Goal: Ask a question

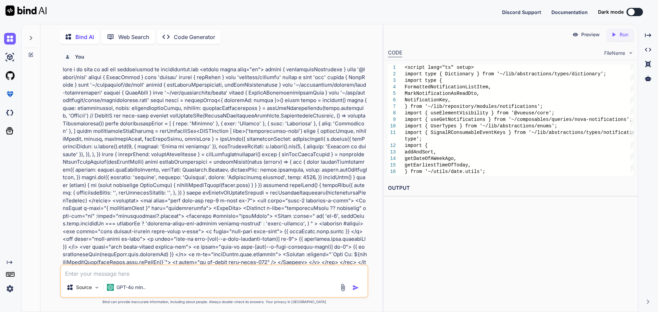
scroll to position [9781, 0]
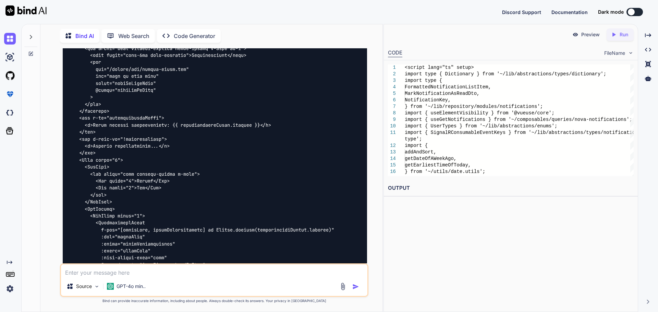
type textarea "x"
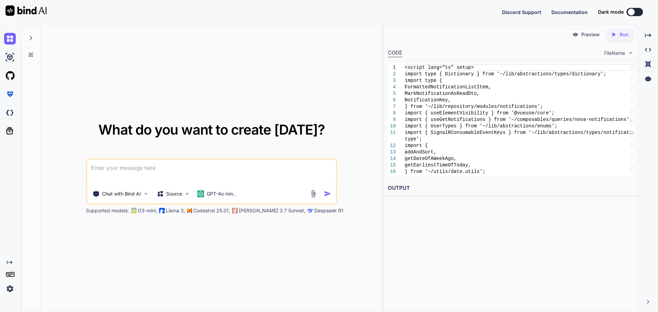
click at [139, 170] on textarea at bounding box center [211, 172] width 249 height 25
click at [147, 170] on textarea "given" at bounding box center [211, 172] width 249 height 25
paste textarea "<script lang="ts" setup> import type { Dictionary } from '~/lib/abstractions/ty…"
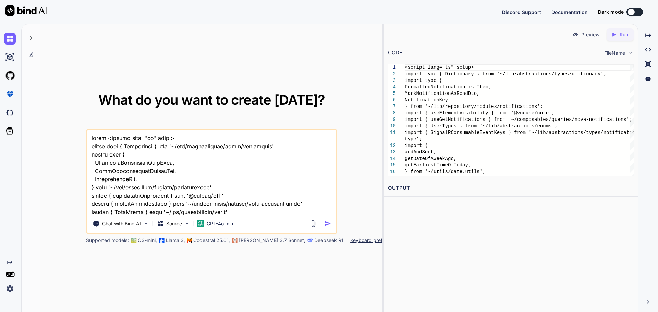
click at [107, 139] on textarea at bounding box center [211, 172] width 249 height 85
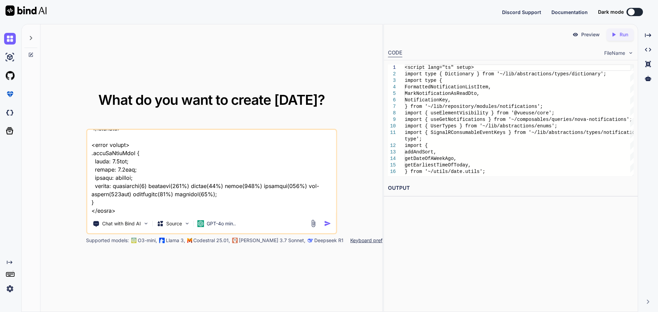
click at [135, 205] on textarea at bounding box center [211, 172] width 249 height 85
click at [131, 204] on textarea at bounding box center [211, 172] width 249 height 85
paste textarea "composables/queries/nova-notifications.ts"
click at [637, 12] on button at bounding box center [635, 12] width 16 height 8
click at [639, 11] on button at bounding box center [635, 12] width 16 height 8
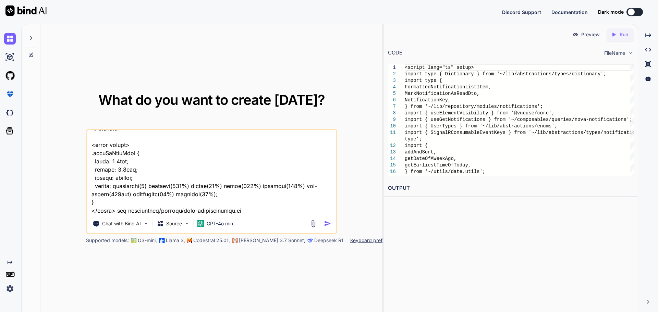
click at [639, 13] on button at bounding box center [635, 12] width 16 height 8
click at [643, 11] on button at bounding box center [635, 12] width 16 height 8
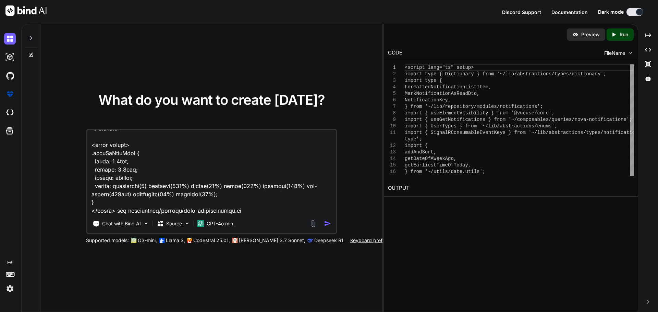
drag, startPoint x: 241, startPoint y: 201, endPoint x: 229, endPoint y: 198, distance: 12.3
click at [241, 201] on textarea at bounding box center [211, 172] width 249 height 85
paste textarea "import type { PaginatedNotifications } from '~/shared/types/nova-notifications'…"
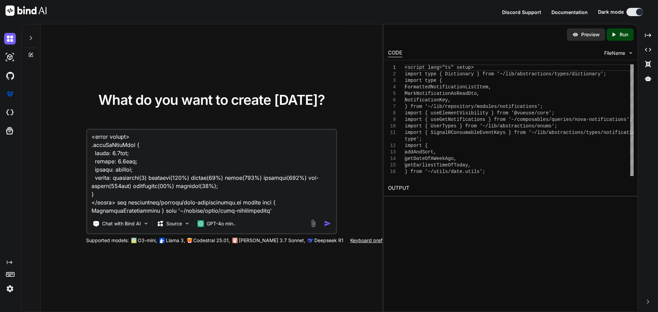
scroll to position [3737, 0]
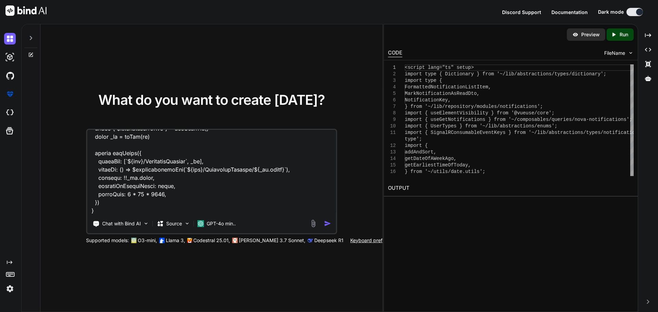
click at [104, 202] on textarea at bounding box center [211, 172] width 249 height 85
paste textarea "import type { PaginatedNotifications } from '~/shared/types/nova-notifications'…"
click at [108, 189] on textarea at bounding box center [211, 172] width 249 height 85
paste textarea "components/header/index.client.vue"
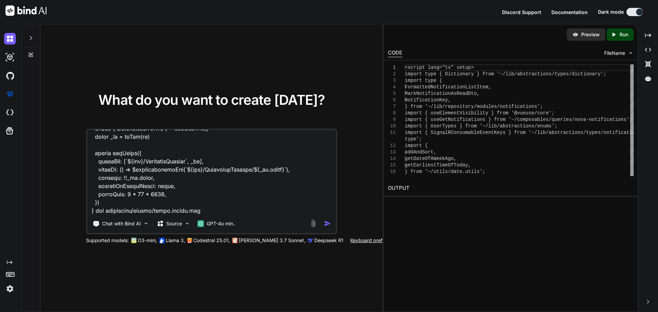
click at [208, 186] on textarea at bounding box center [211, 172] width 249 height 85
paste textarea "<script lang="ts" setup> import ProfileMenu from '~/components/header/profile-m…"
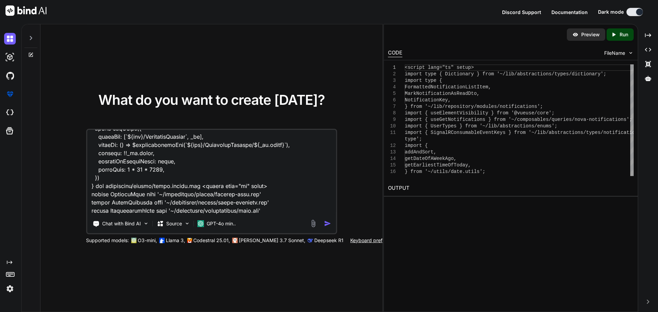
scroll to position [4659, 0]
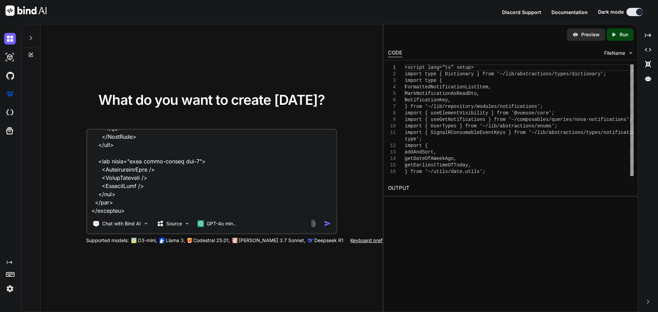
click at [111, 212] on textarea at bounding box center [211, 172] width 249 height 85
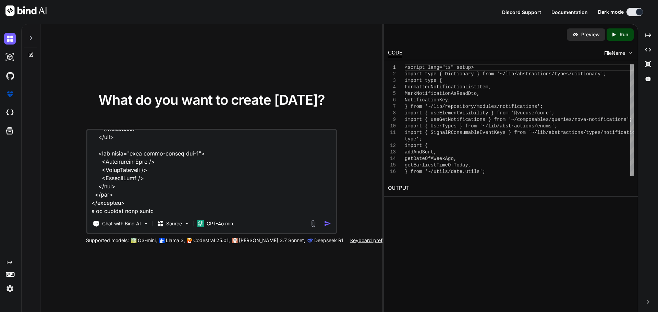
paste textarea "[vue-tsc] Argument of type '{}' is not assignable to parameter of type '{ reado…"
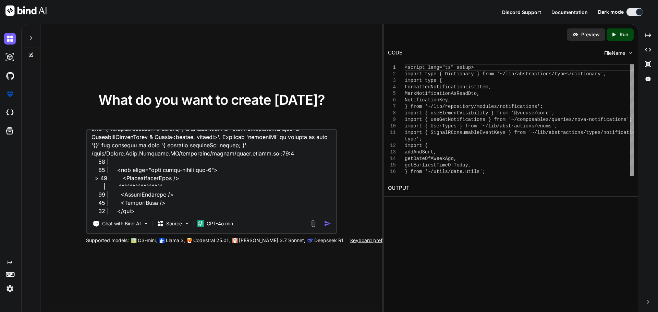
click at [193, 196] on textarea at bounding box center [211, 172] width 249 height 85
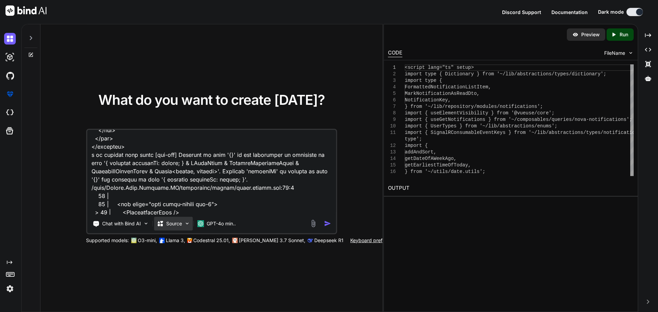
scroll to position [4774, 0]
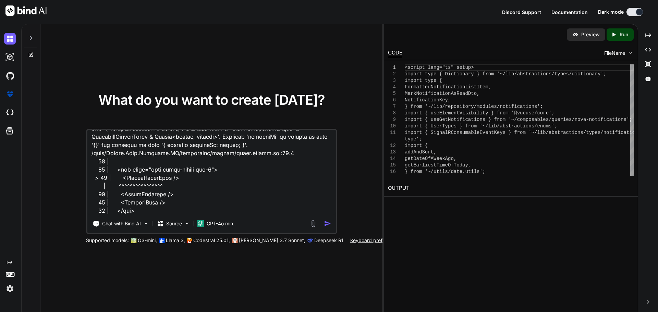
drag, startPoint x: 147, startPoint y: 154, endPoint x: 160, endPoint y: 234, distance: 80.9
click at [160, 234] on div "Chat with Bind AI Source GPT-4o min.." at bounding box center [211, 182] width 251 height 106
paste textarea "[vue-tsc] Cannot redeclare block-scoped variable 'refreshNotifications'. /nova/…"
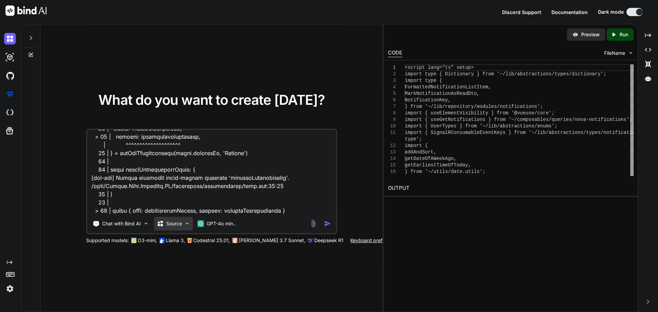
scroll to position [4906, 0]
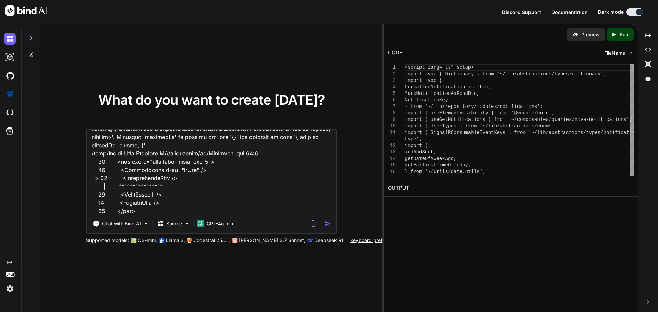
type textarea "given menu.vue <script lang="ts" setup> import type { Dictionary } from '~/lib/…"
click at [327, 223] on img "button" at bounding box center [327, 223] width 7 height 7
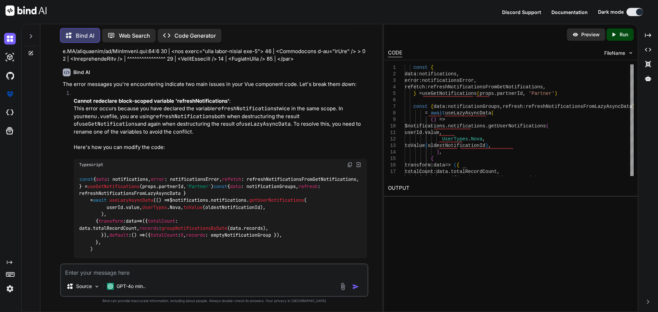
scroll to position [994, 0]
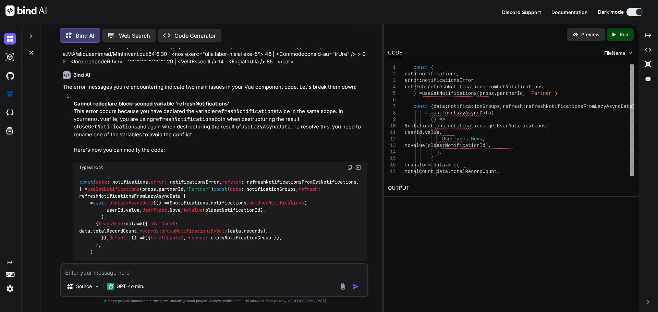
click at [200, 188] on code "const { data : notifications, error : notificationsError, refetch : refreshNoti…" at bounding box center [219, 217] width 280 height 77
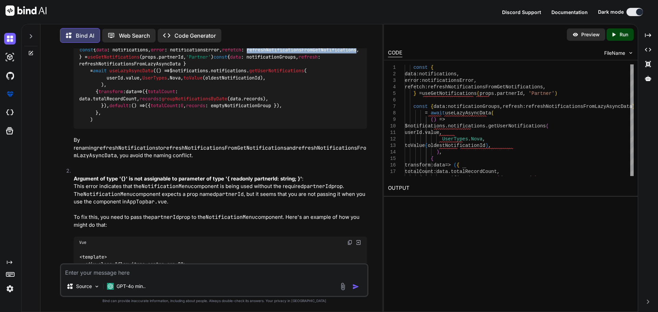
scroll to position [1132, 0]
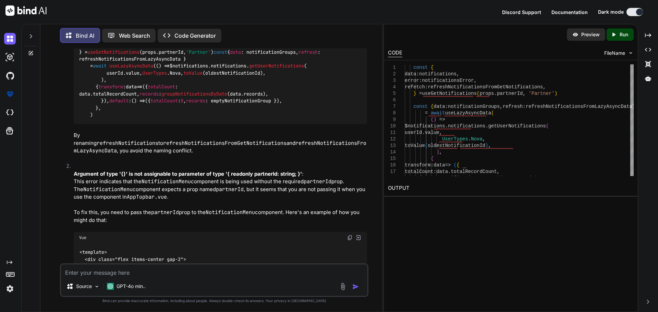
click at [131, 91] on code "const { data : notifications, error : notificationsError, refetch : refreshNoti…" at bounding box center [219, 79] width 280 height 77
copy code "notifications"
click at [281, 113] on div "const { data : notifications, error : notificationsError, refetch : refreshNoti…" at bounding box center [221, 80] width 294 height 88
drag, startPoint x: 105, startPoint y: 91, endPoint x: 239, endPoint y: 93, distance: 134.4
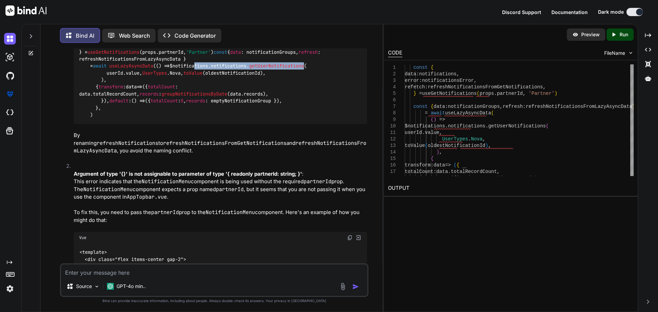
click at [239, 93] on code "const { data : notifications, error : notificationsError, refetch : refreshNoti…" at bounding box center [219, 79] width 280 height 77
copy code "$notifications. notifications . getUserNotifications"
click at [9, 38] on img at bounding box center [10, 39] width 12 height 12
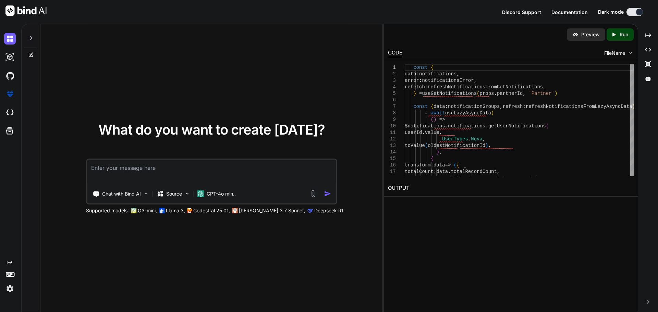
click at [126, 168] on textarea at bounding box center [211, 172] width 249 height 25
type textarea "w"
paste textarea "components/partner/shared/notifications/notifications.vue"
click at [268, 169] on textarea "i ahve components/partner/shared/notifications/notifications.vue" at bounding box center [211, 172] width 249 height 25
paste textarea "<script setup lang="ts"> import { useElementVisibility } from '@vueuse/core' im…"
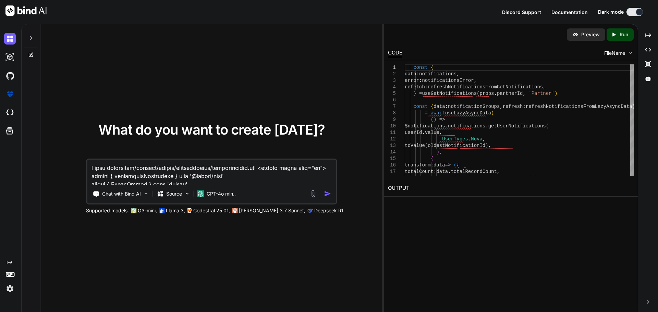
scroll to position [1828, 0]
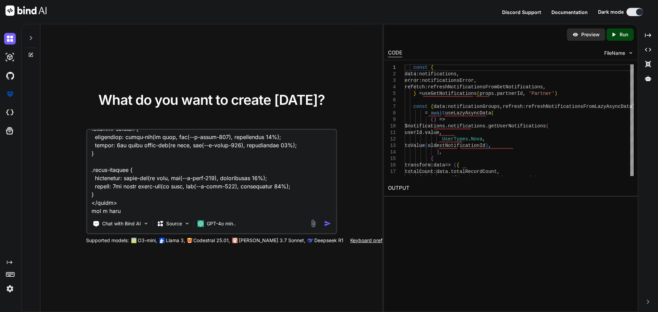
click at [124, 210] on textarea at bounding box center [211, 172] width 249 height 85
paste textarea "composables/queries/nova-notifications.ts"
click at [252, 213] on textarea at bounding box center [211, 172] width 249 height 85
paste textarea "import type { PaginatedNotifications } from '~/shared/types/nova-notifications'…"
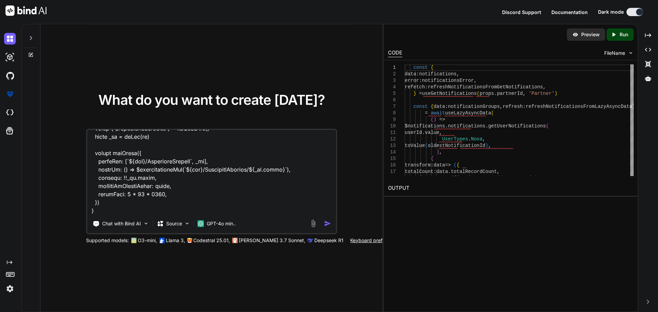
click at [127, 206] on textarea at bounding box center [211, 172] width 249 height 85
paste textarea "import type { ResponseType } from '~/schemas' export interface MarkNotification…"
click at [139, 201] on textarea at bounding box center [211, 172] width 249 height 85
paste textarea "shared/types/nova-notifications.ts"
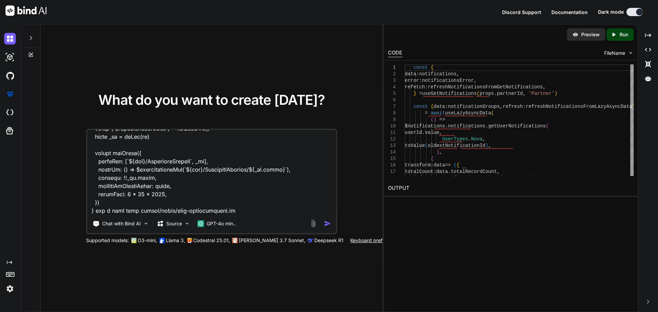
click at [227, 204] on textarea at bounding box center [211, 172] width 249 height 85
paste textarea "import type { ResponseType } from '~/schemas' export interface MarkNotification…"
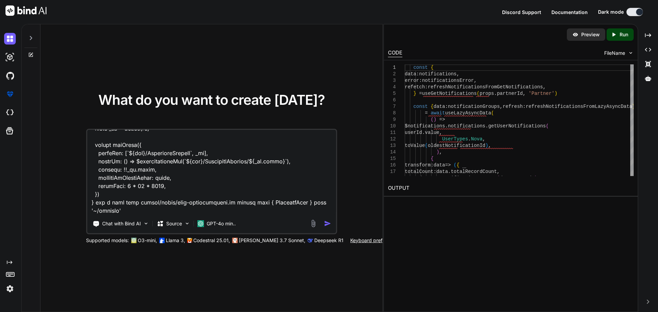
scroll to position [2626, 0]
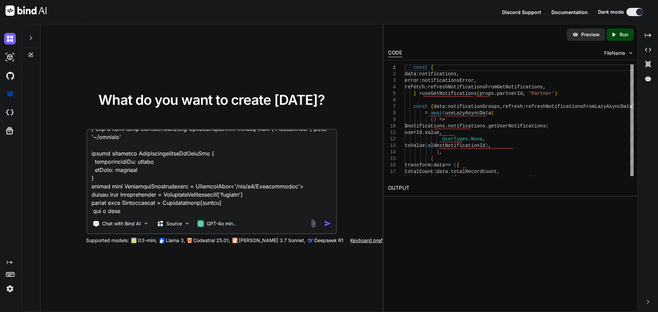
click at [135, 209] on textarea at bounding box center [211, 172] width 249 height 85
paste textarea "components/notification/menu.vue"
click at [245, 211] on textarea at bounding box center [211, 172] width 249 height 85
paste textarea "<script lang="ts" setup> import type { Dictionary } from '~/lib/abstractions/ty…"
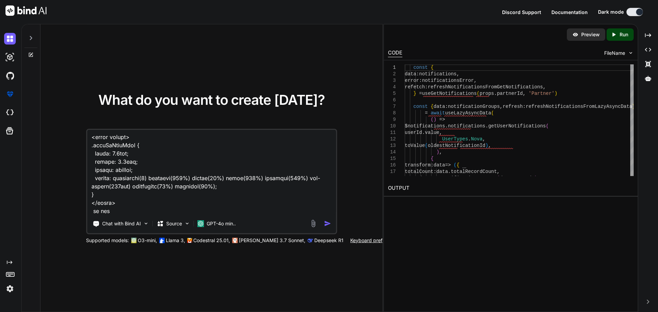
click at [115, 210] on textarea at bounding box center [211, 172] width 249 height 85
paste textarea "vue-query hooks"
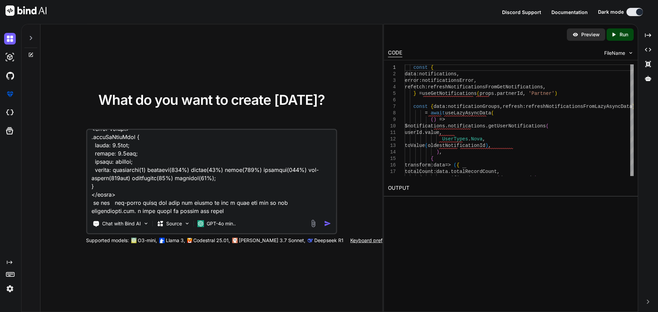
drag, startPoint x: 175, startPoint y: 211, endPoint x: 183, endPoint y: 211, distance: 8.6
click at [175, 211] on textarea at bounding box center [211, 172] width 249 height 85
drag, startPoint x: 183, startPoint y: 212, endPoint x: 160, endPoint y: 202, distance: 25.2
click at [160, 202] on textarea at bounding box center [211, 172] width 249 height 85
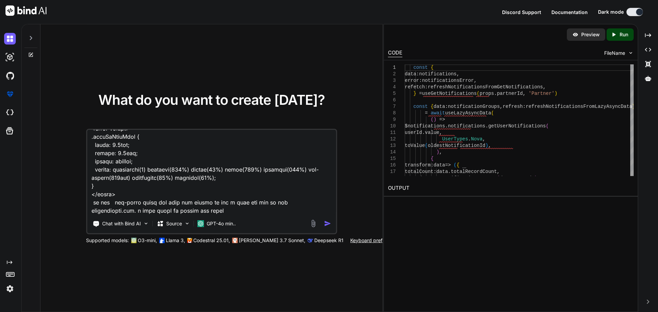
paste textarea "shared/types/nova-notifications.ts"
drag, startPoint x: 158, startPoint y: 202, endPoint x: 167, endPoint y: 202, distance: 8.3
click at [159, 202] on textarea at bounding box center [211, 172] width 249 height 85
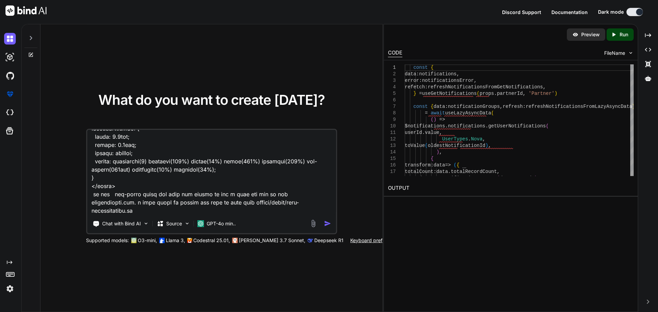
click at [308, 205] on textarea at bounding box center [211, 172] width 249 height 85
click at [310, 203] on textarea at bounding box center [211, 172] width 249 height 85
type textarea "i ahve components/partner/shared/notifications/notifications.vue <script setup …"
click at [326, 223] on img "button" at bounding box center [327, 223] width 7 height 7
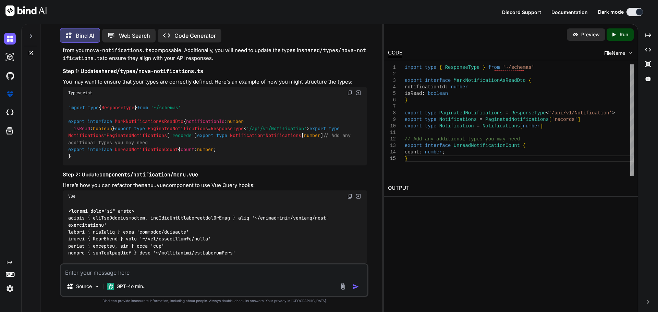
scroll to position [1132, 0]
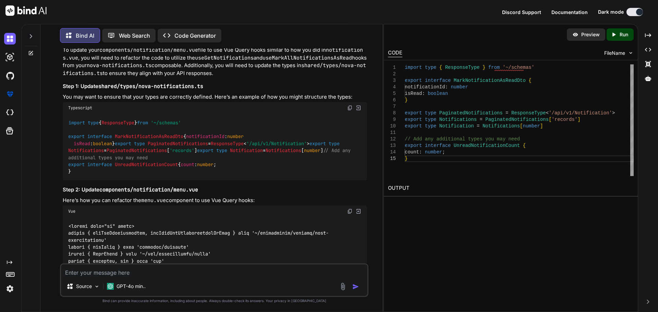
click at [119, 271] on textarea at bounding box center [214, 271] width 307 height 12
paste textarea "import type { RequestType, ResponseType } from '~/schemas' export type Paginate…"
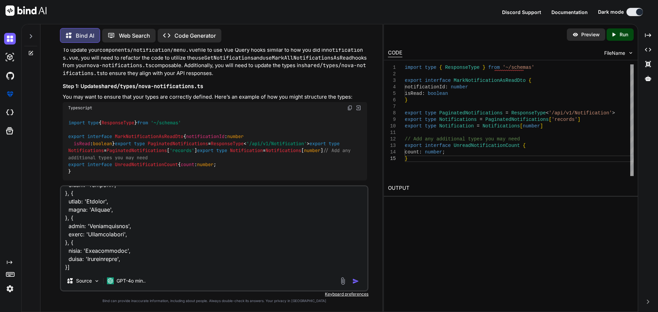
type textarea "here is the example of how the partners types are created import type { Request…"
click at [356, 282] on img "button" at bounding box center [355, 281] width 7 height 7
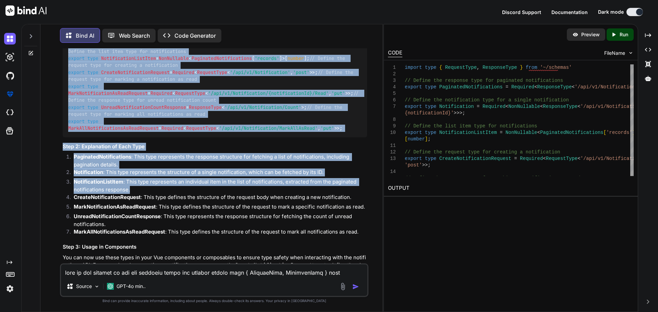
scroll to position [2650, 0]
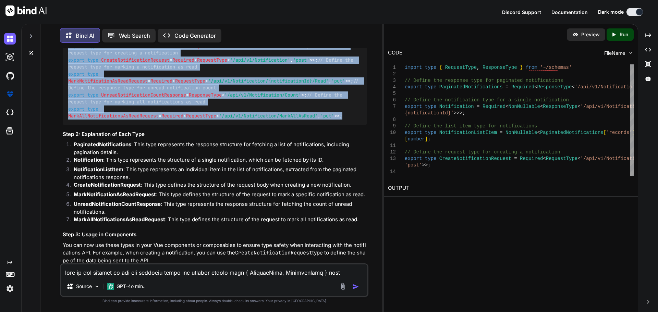
drag, startPoint x: 71, startPoint y: 83, endPoint x: 260, endPoint y: 184, distance: 215.1
click at [275, 125] on div "import type { RequestType , ResponseType } from '~/schemas' // Define the respo…" at bounding box center [215, 56] width 304 height 137
copy code "import type { RequestType , ResponseType } from '~/schemas' // Define the respo…"
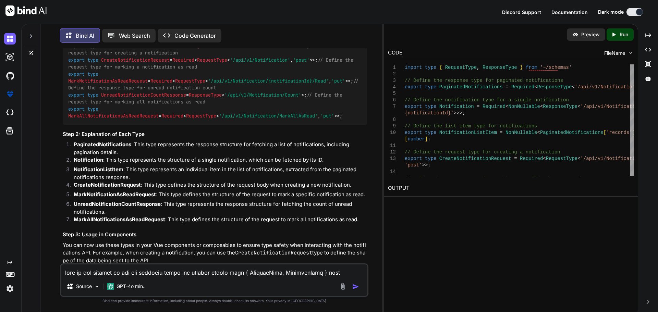
click at [148, 275] on textarea at bounding box center [214, 271] width 307 height 12
paste textarea "GET /api/v1/Notification POST /api/v1/Notification PUT /api/v1/Notification Set…"
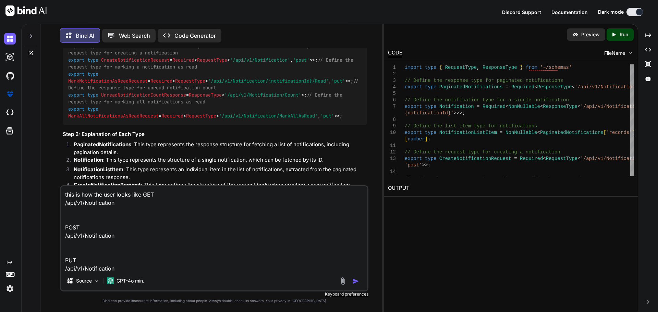
scroll to position [198, 0]
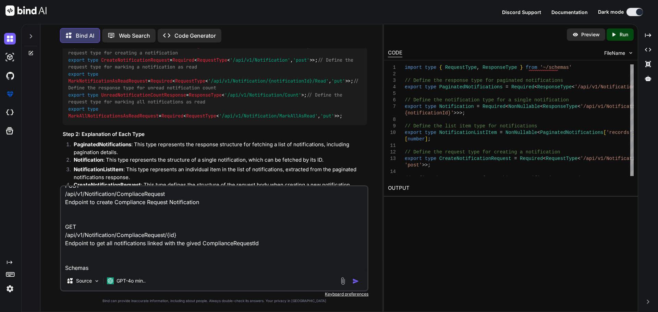
type textarea "this is how the user looks like GET /api/v1/Notification POST /api/v1/Notificat…"
click at [354, 280] on img "button" at bounding box center [355, 281] width 7 height 7
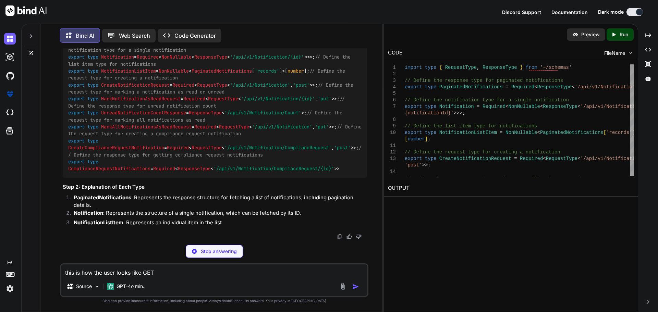
scroll to position [3156, 0]
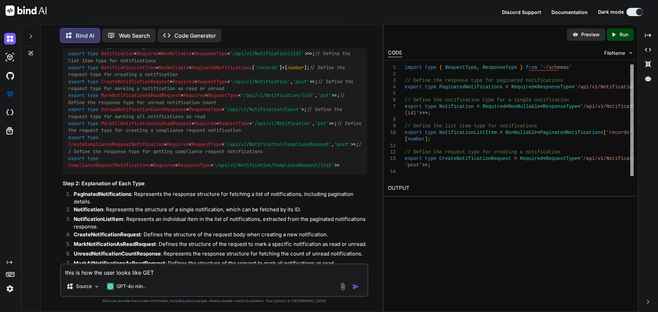
drag, startPoint x: 69, startPoint y: 150, endPoint x: 253, endPoint y: 150, distance: 184.1
click at [253, 150] on code "import type { RequestType , ResponseType } from '~/schemas' // Define the respo…" at bounding box center [216, 92] width 296 height 154
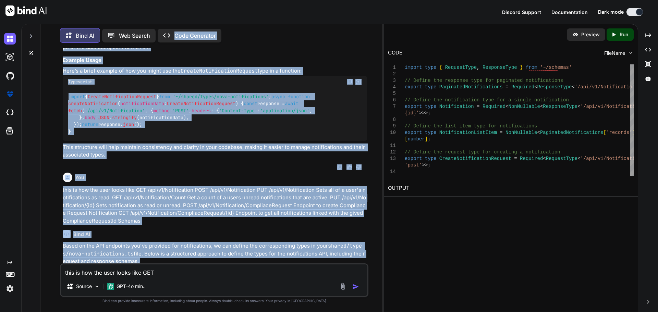
scroll to position [2744, 0]
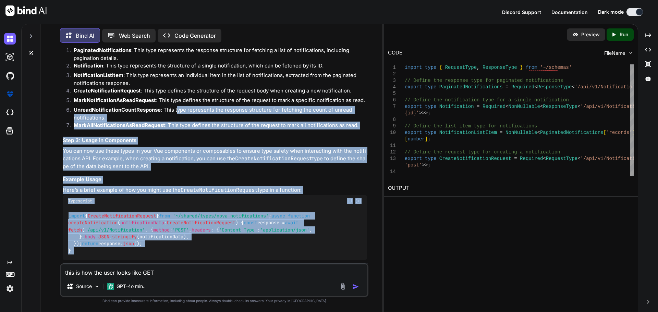
drag, startPoint x: 69, startPoint y: 127, endPoint x: 179, endPoint y: 174, distance: 119.0
click at [179, 174] on div "You Bind AI To update your components/notification/menu.vue file to use Vue Que…" at bounding box center [214, 155] width 307 height 215
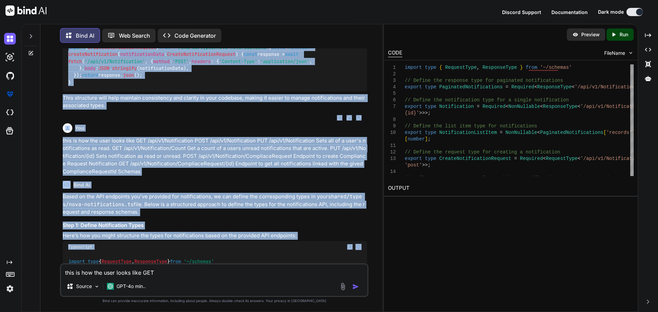
scroll to position [2916, 0]
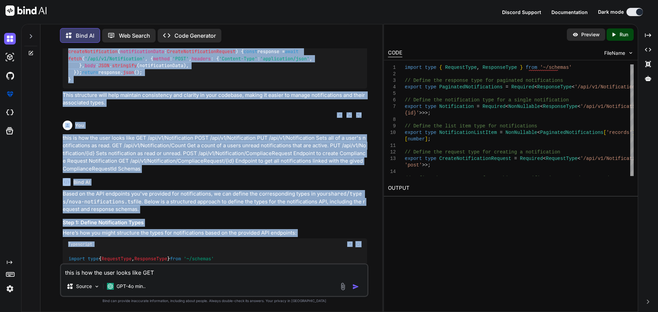
click at [232, 88] on div "import { CreateNotificationRequest } from '~/shared/types/nova-notifications' ;…" at bounding box center [215, 62] width 304 height 53
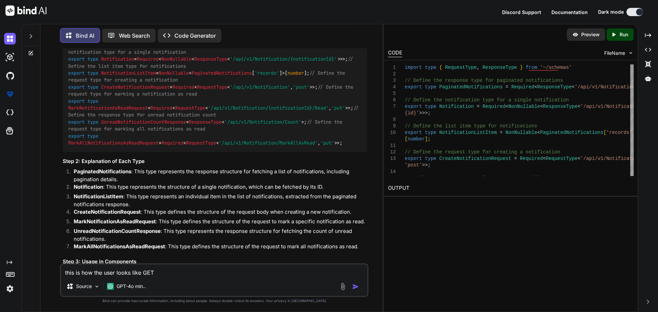
scroll to position [2620, 0]
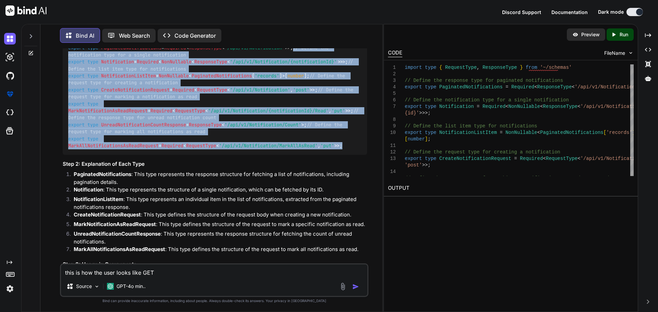
drag, startPoint x: 68, startPoint y: 101, endPoint x: 205, endPoint y: 192, distance: 165.5
click at [256, 155] on div "import type { RequestType , ResponseType } from '~/schemas' // Define the respo…" at bounding box center [215, 86] width 304 height 137
copy code "// Define the notification type for a single notification export type Notificat…"
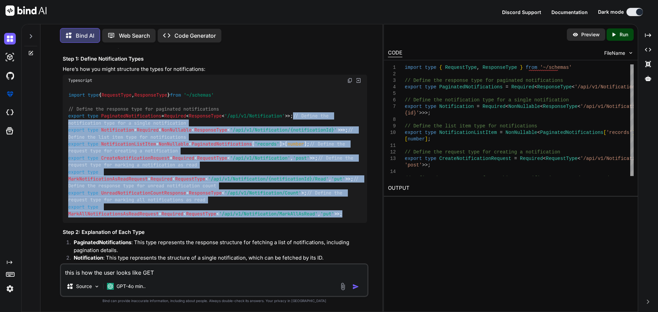
scroll to position [2552, 0]
click at [94, 272] on textarea "this is how the user looks like GET /api/v1/Notification POST /api/v1/Notificat…" at bounding box center [214, 271] width 307 height 12
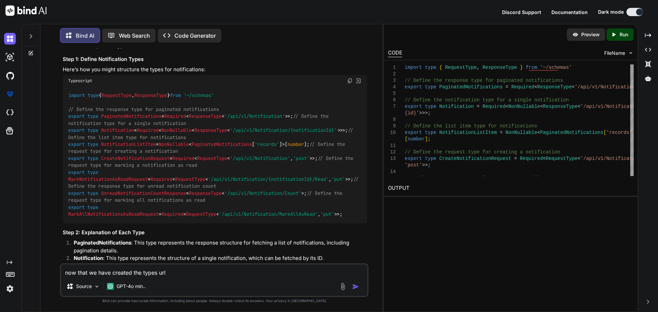
paste textarea "import type { RequestType, ResponseType } from '~/schemas' export interface Mar…"
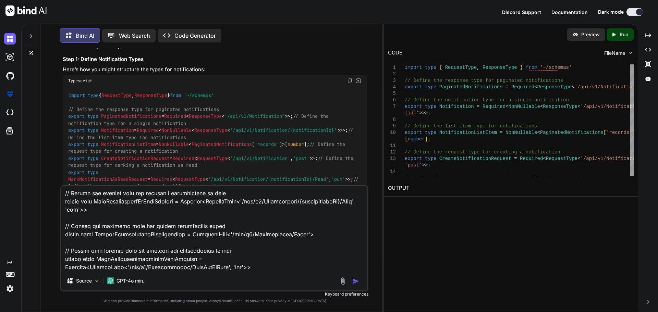
click at [92, 262] on textarea at bounding box center [214, 229] width 307 height 85
click at [92, 259] on textarea at bounding box center [214, 229] width 307 height 85
click at [133, 260] on textarea at bounding box center [214, 229] width 307 height 85
paste textarea "composables/queries/nova-notifications.ts"
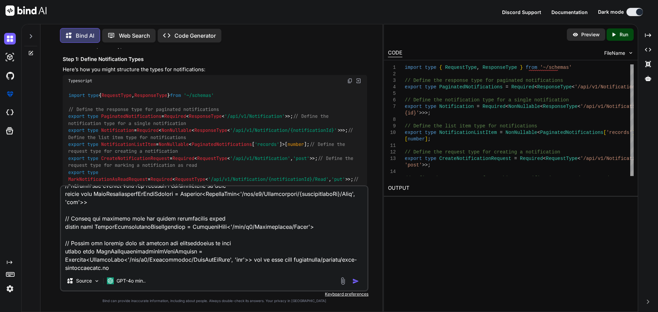
click at [247, 261] on textarea at bounding box center [214, 229] width 307 height 85
paste textarea "import type { PaginatedNotifications } from '~/shared/types/nova-notifications'…"
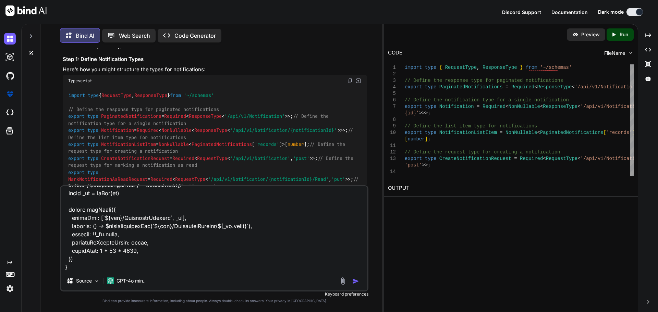
click at [92, 260] on textarea at bounding box center [214, 229] width 307 height 85
paste textarea "<script lang="ts" setup> import type { Dictionary } from '~/lib/abstractions/ty…"
type textarea "now that we have created the types url import type { RequestType, ResponseType …"
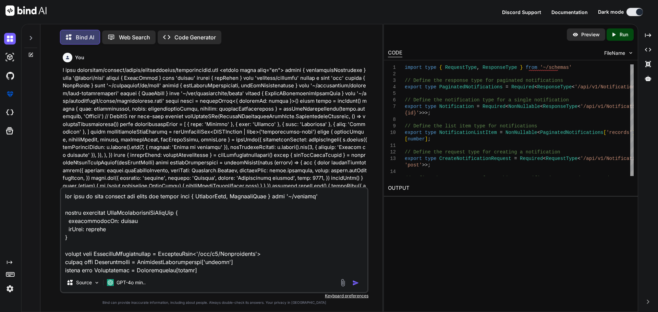
scroll to position [3893, 0]
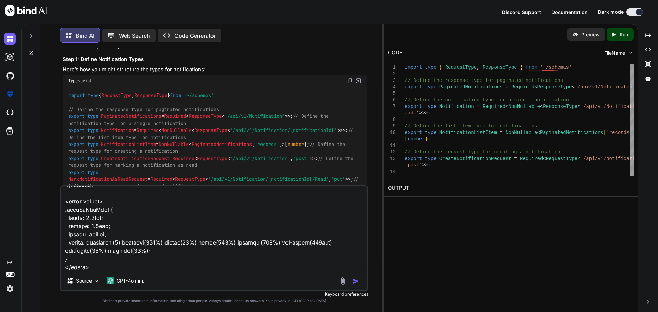
type textarea "now that we have created the types url import type { RequestType, ResponseType …"
type textarea "x"
type textarea "now that we have created the types url import type { RequestType, ResponseType …"
type textarea "x"
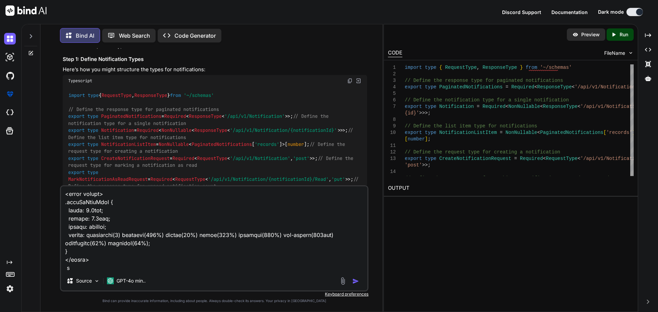
type textarea "now that we have created the types url import type { RequestType, ResponseType …"
type textarea "x"
type textarea "now that we have created the types url import type { RequestType, ResponseType …"
type textarea "x"
type textarea "now that we have created the types url import type { RequestType, ResponseType …"
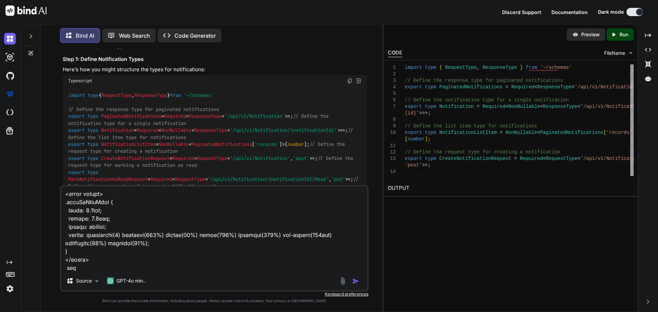
type textarea "x"
type textarea "now that we have created the types url import type { RequestType, ResponseType …"
type textarea "x"
type textarea "now that we have created the types url import type { RequestType, ResponseType …"
type textarea "x"
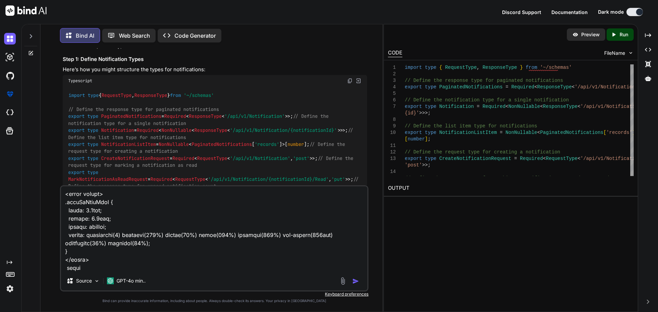
click at [111, 266] on textarea at bounding box center [214, 229] width 307 height 85
paste textarea "vue-query hooks"
type textarea "now that we have created the types url import type { RequestType, ResponseType …"
click at [354, 281] on img "button" at bounding box center [355, 281] width 7 height 7
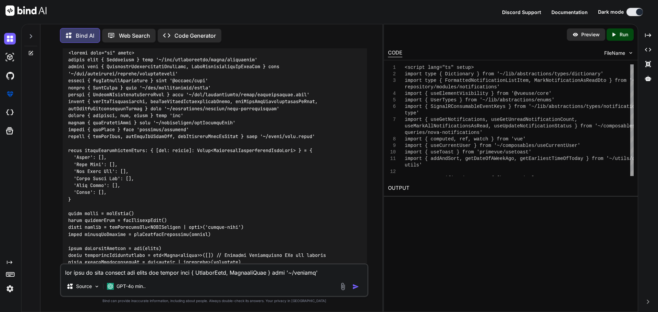
scroll to position [4528, 0]
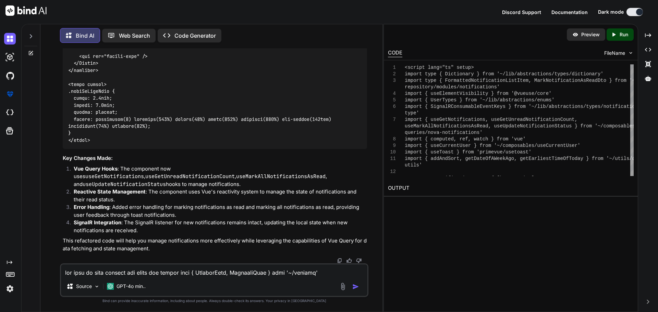
scroll to position [6287, 0]
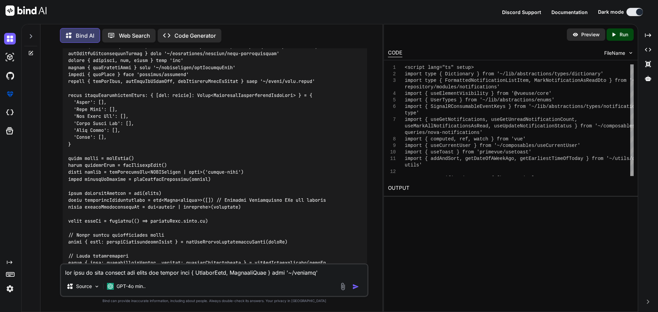
scroll to position [4606, 0]
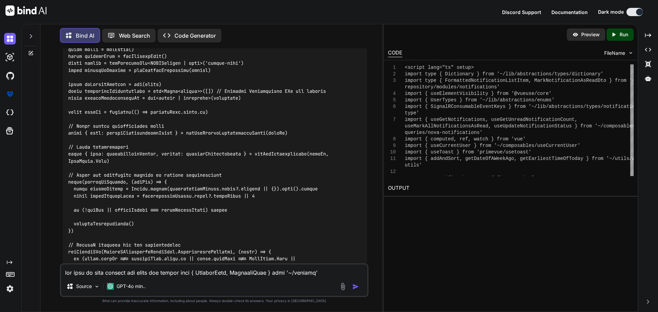
drag, startPoint x: 68, startPoint y: 121, endPoint x: 296, endPoint y: 131, distance: 228.6
copy code "import { useGetNotifications, useGetUnreadNotificationCount, useMarkAllNotifica…"
drag, startPoint x: 287, startPoint y: 130, endPoint x: 61, endPoint y: 121, distance: 226.1
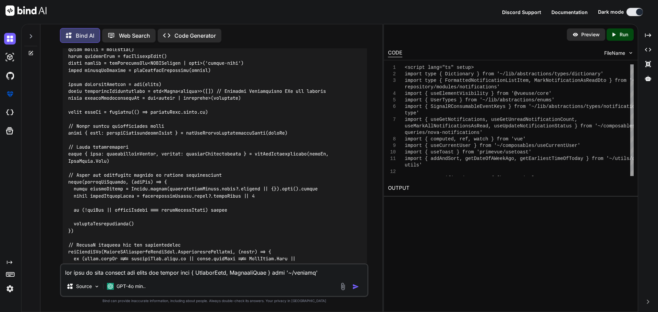
click at [61, 121] on div "You Bind AI To update your components/notification/menu.vue file to use Vue Que…" at bounding box center [214, 155] width 307 height 215
copy code "import { useGetNotifications, useGetUnreadNotificationCount, useMarkAllNotifica…"
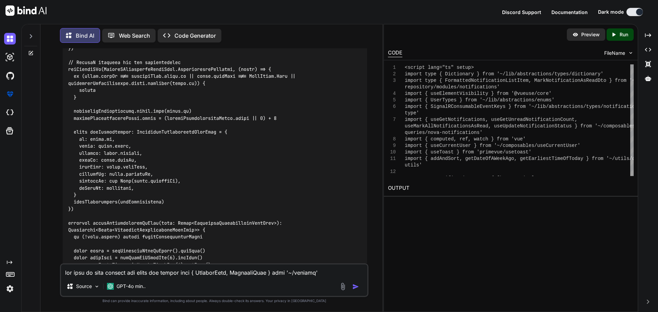
drag, startPoint x: 113, startPoint y: 163, endPoint x: 64, endPoint y: 146, distance: 51.5
copy code "// Fetch notifications const { data: notificationGroups, refetch: refreshNotifi…"
drag, startPoint x: 69, startPoint y: 129, endPoint x: 148, endPoint y: 128, distance: 78.9
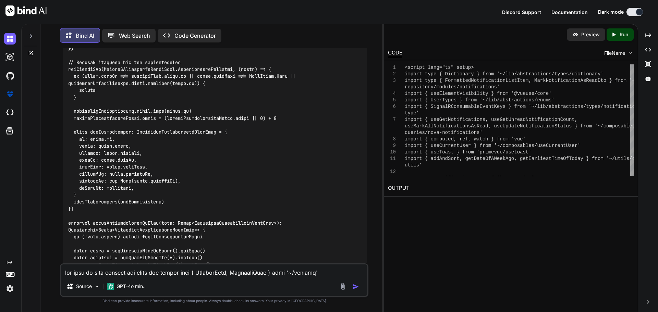
drag, startPoint x: 69, startPoint y: 114, endPoint x: 122, endPoint y: 164, distance: 72.8
copy code "const userId = computed(() => currentUser.value.id) // Fetch unread notificatio…"
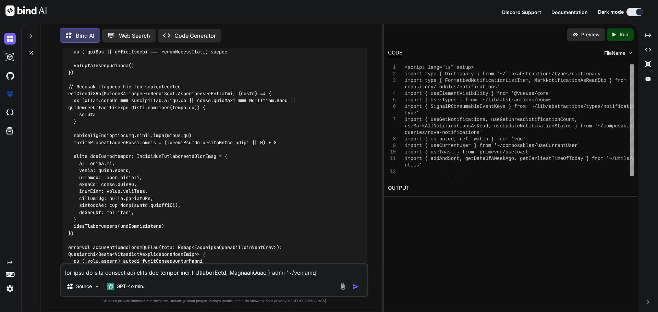
scroll to position [4755, 0]
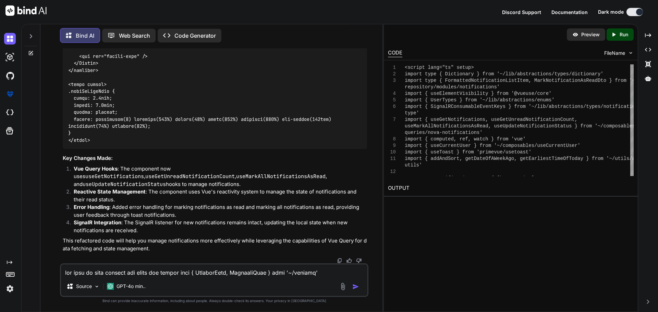
scroll to position [4789, 0]
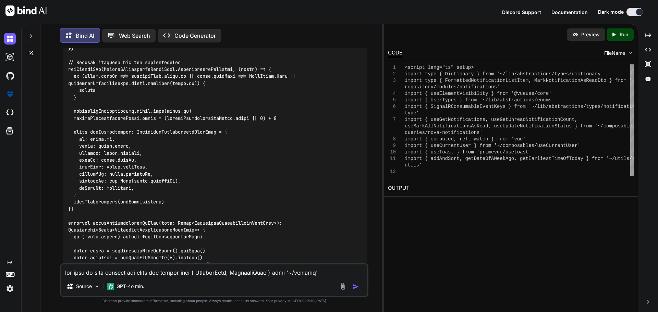
drag, startPoint x: 117, startPoint y: 165, endPoint x: 61, endPoint y: 142, distance: 59.9
click at [61, 142] on div "You Bind AI To update your components/notification/menu.vue file to use Vue Que…" at bounding box center [214, 155] width 307 height 215
copy code "// Fetch notifications const { data: notificationGroups, refetch: refreshNotifi…"
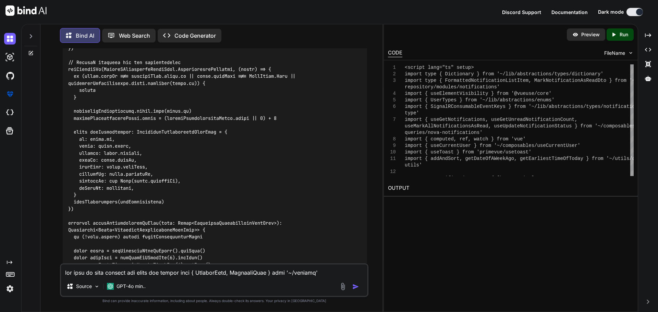
drag, startPoint x: 128, startPoint y: 182, endPoint x: 63, endPoint y: 184, distance: 64.8
copy code "watch(targetIsVisible"
drag, startPoint x: 80, startPoint y: 234, endPoint x: 65, endPoint y: 176, distance: 60.0
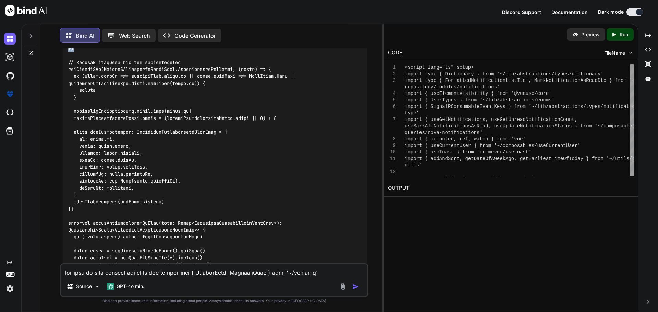
copy code "// Watch for visibility changes to refresh notifications watch(targetIsVisible,…"
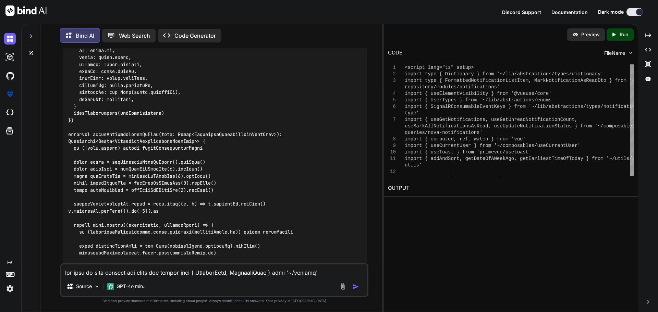
scroll to position [4892, 0]
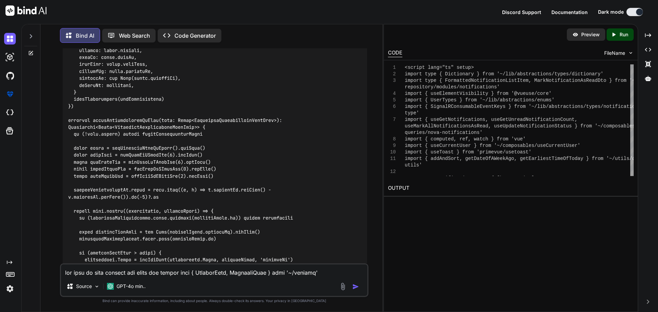
drag, startPoint x: 73, startPoint y: 168, endPoint x: 66, endPoint y: 145, distance: 24.1
copy code "// SignalR listener for new notifications useSignalROn(SignalRConsumableEventKe…"
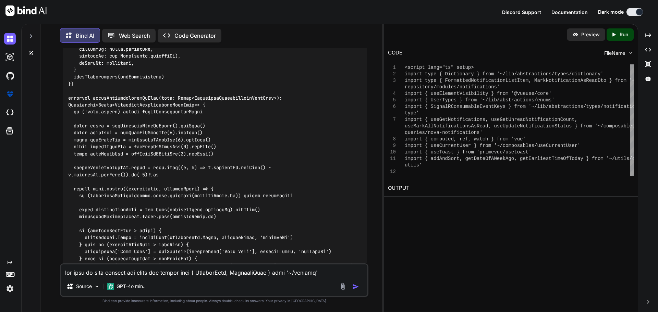
scroll to position [4961, 0]
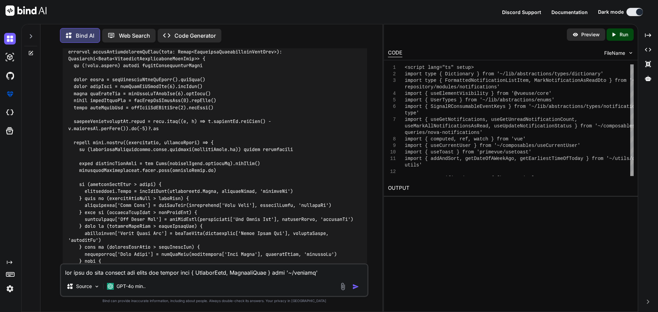
drag, startPoint x: 76, startPoint y: 222, endPoint x: 69, endPoint y: 74, distance: 148.0
copy code "// SignalR listener for new notifications useSignalROn(SignalRConsumableEventKe…"
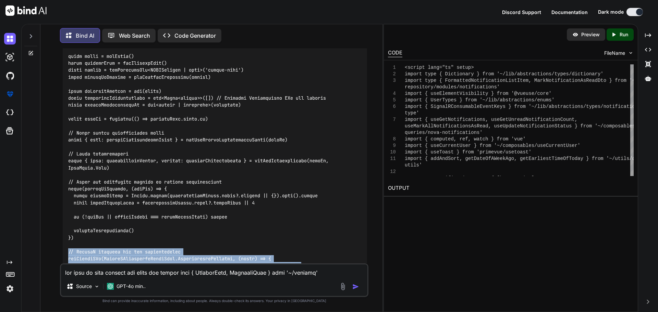
scroll to position [4583, 0]
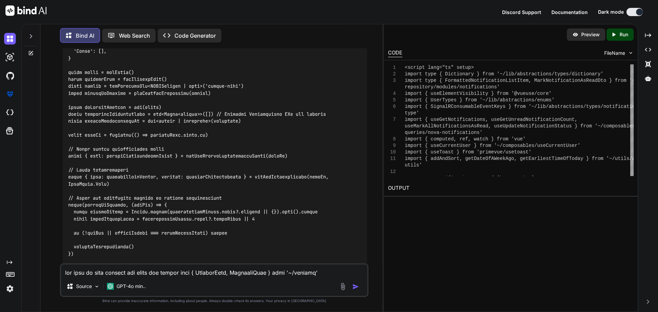
drag, startPoint x: 145, startPoint y: 150, endPoint x: 93, endPoint y: 144, distance: 52.4
copy code "useGetNotifications, useGetUnreadNotificationCount, useMarkAllNotificationsAsRe…"
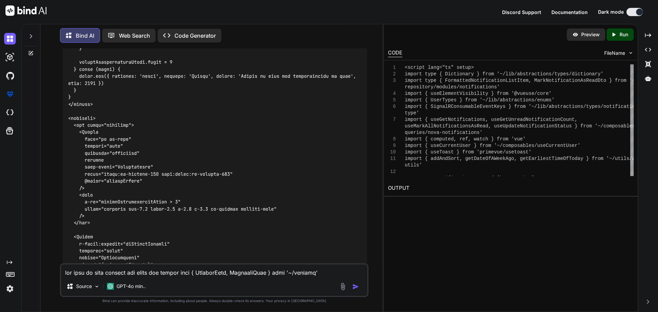
drag, startPoint x: 67, startPoint y: 149, endPoint x: 151, endPoint y: 145, distance: 84.8
drag, startPoint x: 154, startPoint y: 148, endPoint x: 63, endPoint y: 149, distance: 90.2
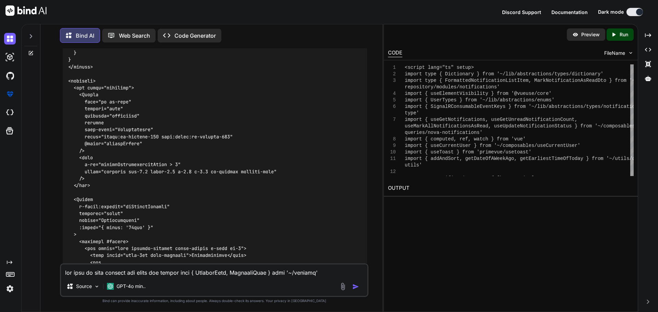
scroll to position [5662, 0]
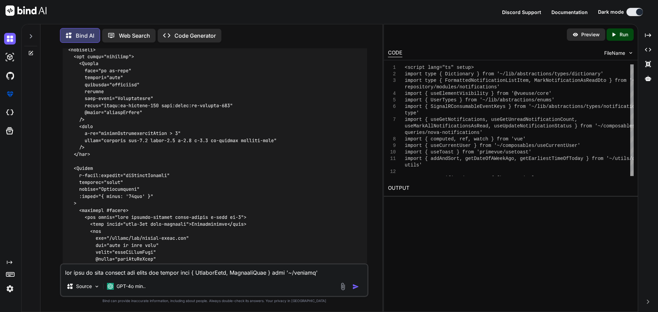
drag, startPoint x: 71, startPoint y: 211, endPoint x: 64, endPoint y: 75, distance: 135.6
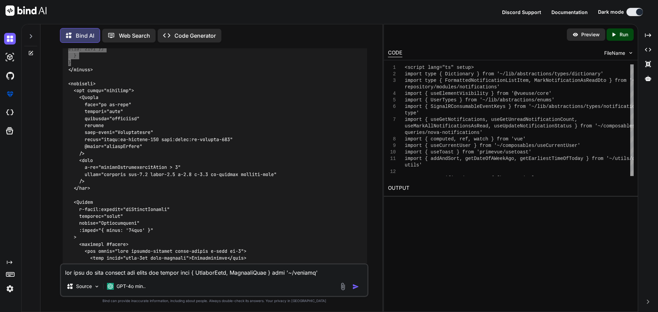
scroll to position [5627, 0]
click at [132, 276] on textarea at bounding box center [214, 271] width 307 height 12
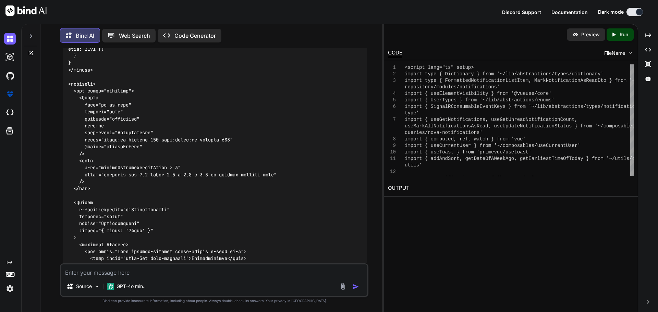
paste textarea "[vue-tsc] Argument of type '{}' is not assignable to parameter of type '{ reado…"
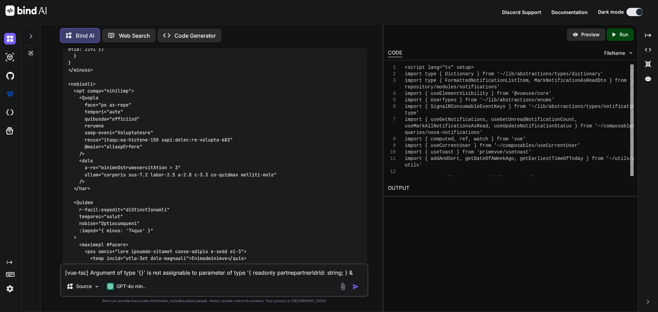
scroll to position [9, 0]
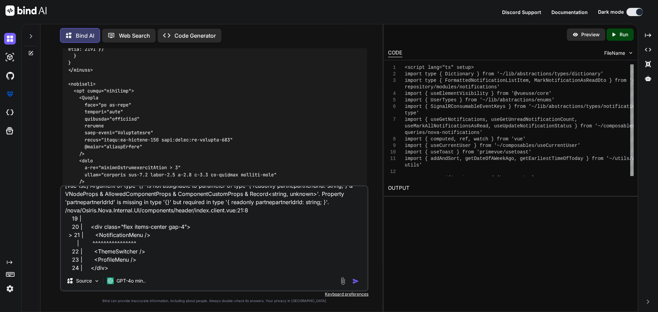
click at [120, 266] on textarea "[vue-tsc] Argument of type '{}' is not assignable to parameter of type '{ reado…" at bounding box center [214, 229] width 307 height 85
paste textarea "[vue-tsc] Expected 0 arguments, but got 1. /nova/Osiris.Nova.Internal.UI/compon…"
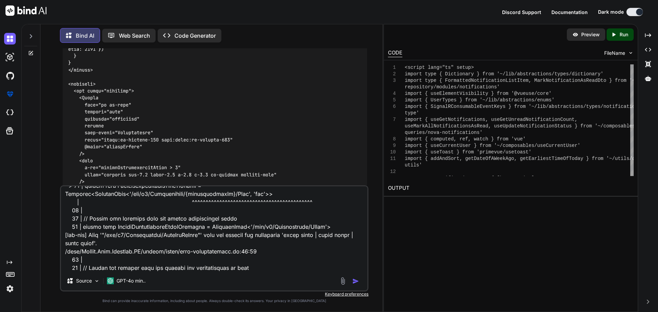
type textarea "[vue-tsc] Argument of type '{}' is not assignable to parameter of type '{ reado…"
click at [355, 279] on img "button" at bounding box center [355, 281] width 7 height 7
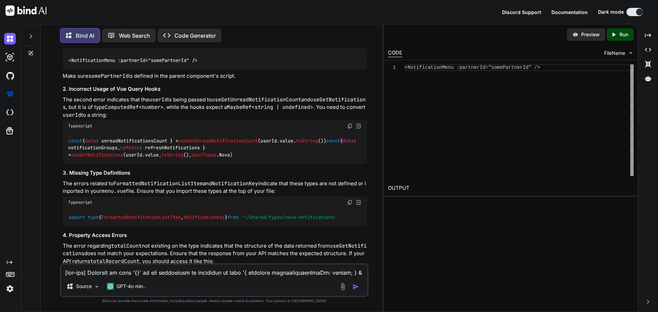
scroll to position [7428, 0]
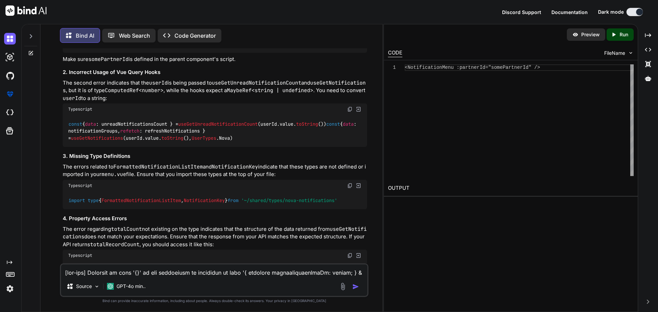
drag, startPoint x: 193, startPoint y: 196, endPoint x: 120, endPoint y: 198, distance: 73.4
click at [120, 47] on code "<NotificationMenu :partnerId="somePartnerId" />" at bounding box center [133, 43] width 130 height 7
click at [205, 52] on div "<NotificationMenu :partnerId="somePartnerId" />" at bounding box center [215, 44] width 304 height 18
drag, startPoint x: 207, startPoint y: 198, endPoint x: 66, endPoint y: 199, distance: 140.6
click at [66, 52] on div "<NotificationMenu :partnerId="somePartnerId" />" at bounding box center [215, 44] width 304 height 18
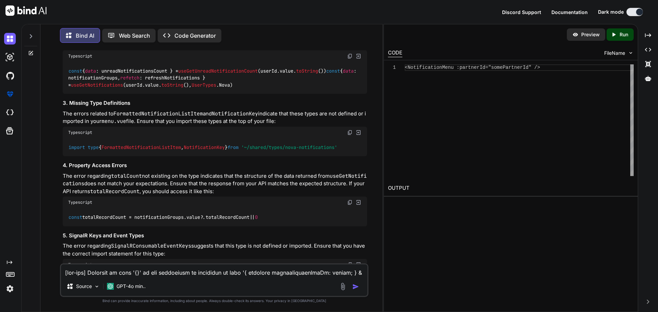
scroll to position [7496, 0]
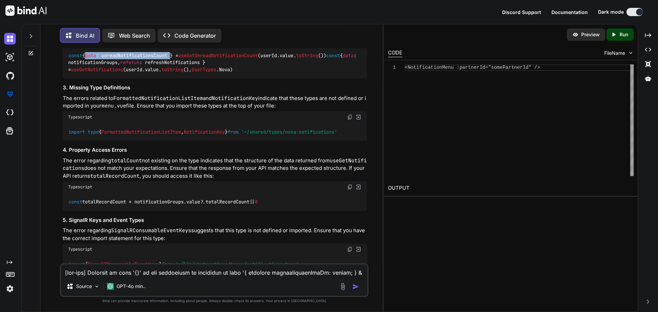
drag, startPoint x: 177, startPoint y: 207, endPoint x: 92, endPoint y: 206, distance: 85.7
click at [92, 73] on code "const { data : unreadNotificationsCount } = useGetUnreadNotificationCount (user…" at bounding box center [213, 62] width 291 height 21
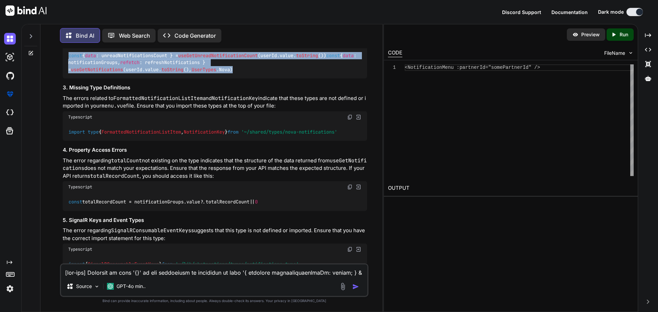
drag, startPoint x: 239, startPoint y: 223, endPoint x: 56, endPoint y: 211, distance: 184.2
click at [56, 211] on div "You Bind AI To update your components/notification/menu.vue file to use Vue Que…" at bounding box center [214, 180] width 337 height 264
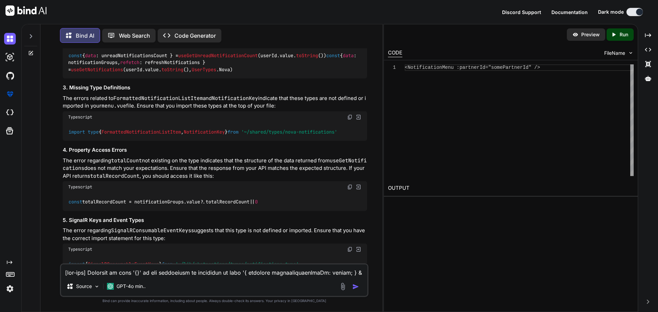
click at [194, 275] on textarea at bounding box center [214, 271] width 307 height 12
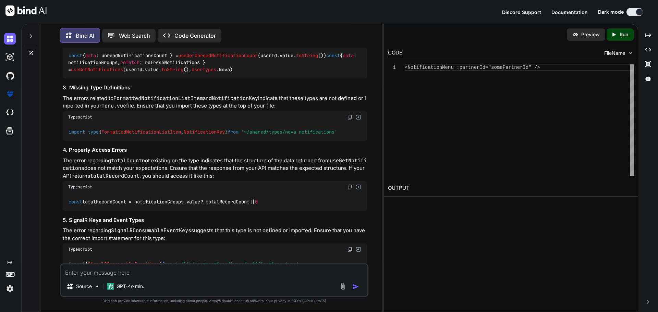
paste textarea "[vue-tsc] Type '"/api/v1/Notification/{notificationId}/Read"' does not satisfy …"
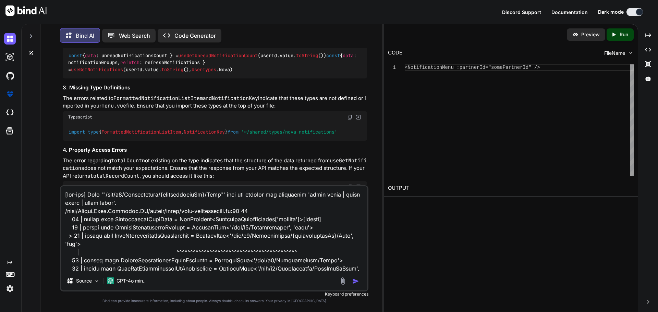
scroll to position [83, 0]
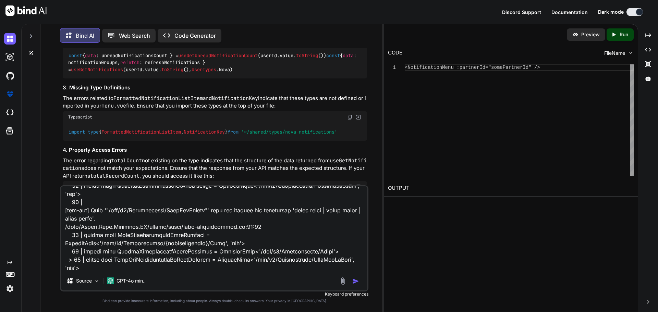
click at [355, 281] on img "button" at bounding box center [355, 281] width 7 height 7
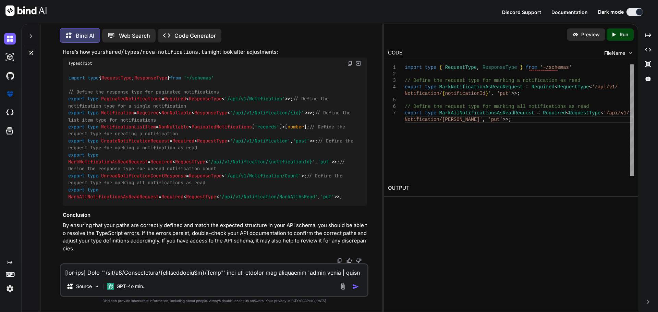
scroll to position [8645, 0]
drag, startPoint x: 268, startPoint y: 126, endPoint x: 261, endPoint y: 127, distance: 6.9
click at [175, 5] on span "RequestType" at bounding box center [190, 2] width 30 height 6
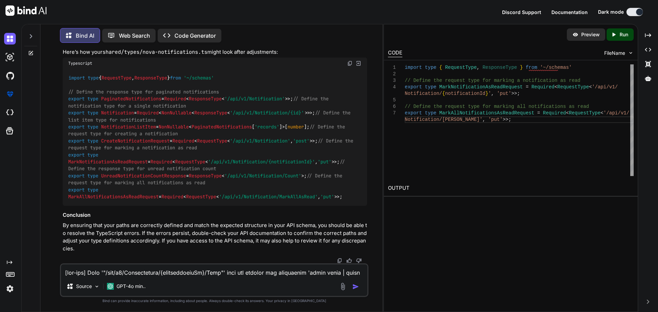
drag, startPoint x: 268, startPoint y: 127, endPoint x: 67, endPoint y: 118, distance: 202.1
drag, startPoint x: 265, startPoint y: 158, endPoint x: 56, endPoint y: 150, distance: 209.3
click at [56, 150] on div "You Bind AI To update your components/notification/menu.vue file to use Vue Que…" at bounding box center [214, 180] width 337 height 264
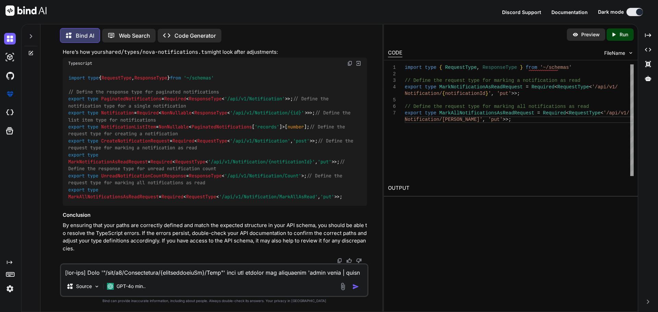
click at [100, 276] on textarea at bounding box center [214, 271] width 307 height 12
paste textarea "export type MarkAllNotificationsAsReadRequest = Required<RequestType<'/api/v1/N…"
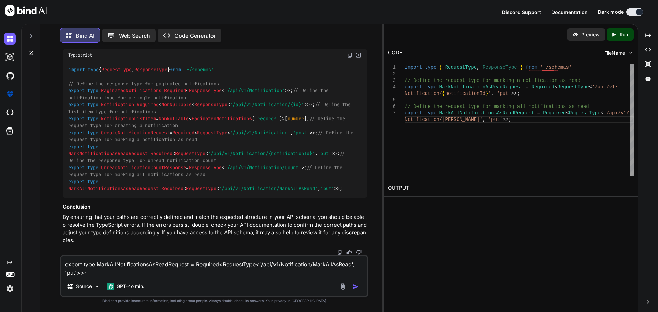
click at [238, 271] on textarea "export type MarkAllNotificationsAsReadRequest = Required<RequestType<'/api/v1/N…" at bounding box center [214, 266] width 307 height 21
paste textarea "components/partner/shared/notifications/notifications.vue"
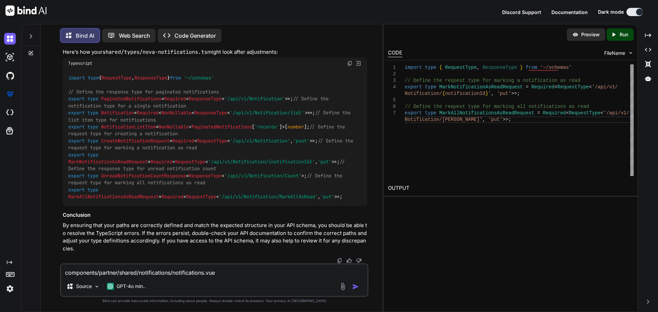
click at [234, 276] on textarea "components/partner/shared/notifications/notifications.vue" at bounding box center [214, 271] width 307 height 12
paste textarea "<script setup lang="ts"> import { useElementVisibility } from '@vueuse/core' im…"
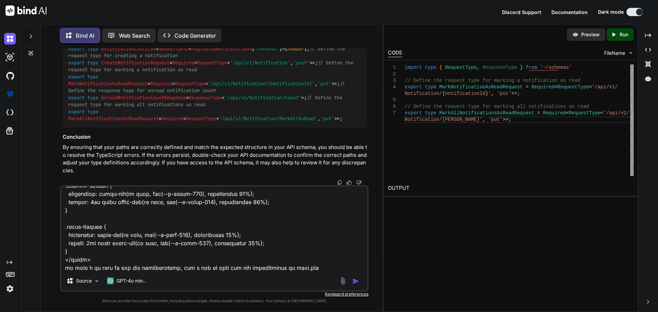
click at [303, 270] on textarea at bounding box center [214, 229] width 307 height 85
paste textarea "<script lang="ts" setup> import type { Dictionary } from '~/lib/abstractions/ty…"
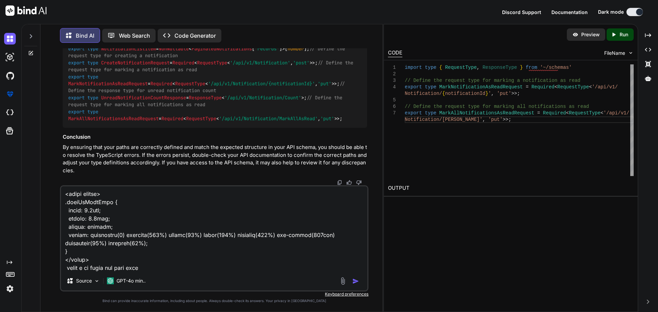
click at [88, 268] on textarea at bounding box center [214, 229] width 307 height 85
click at [87, 269] on textarea at bounding box center [214, 229] width 307 height 85
click at [359, 281] on img "button" at bounding box center [355, 281] width 7 height 7
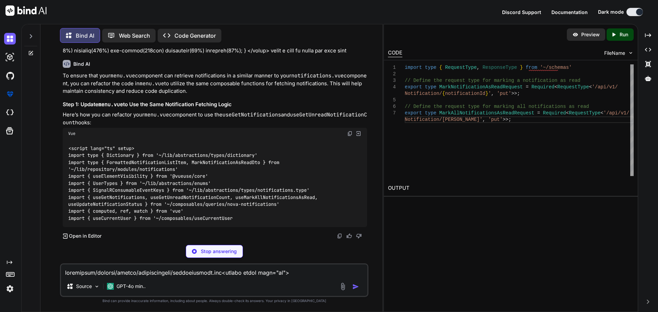
scroll to position [9939, 0]
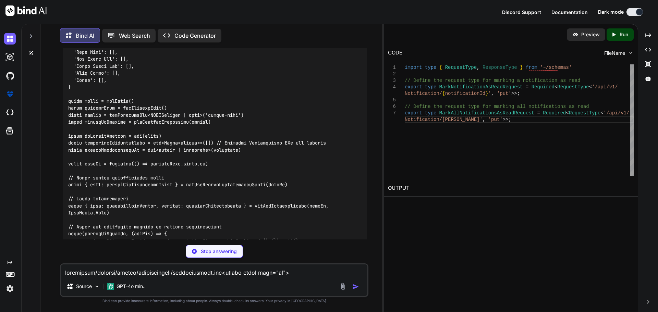
drag, startPoint x: 69, startPoint y: 190, endPoint x: 291, endPoint y: 195, distance: 221.9
click at [291, 195] on div at bounding box center [215, 118] width 304 height 374
click at [288, 198] on div at bounding box center [215, 125] width 304 height 388
drag, startPoint x: 285, startPoint y: 197, endPoint x: 166, endPoint y: 193, distance: 118.3
click at [166, 193] on div at bounding box center [215, 146] width 304 height 430
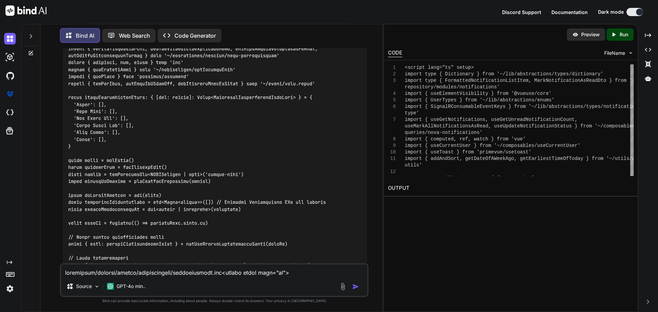
scroll to position [9939, 0]
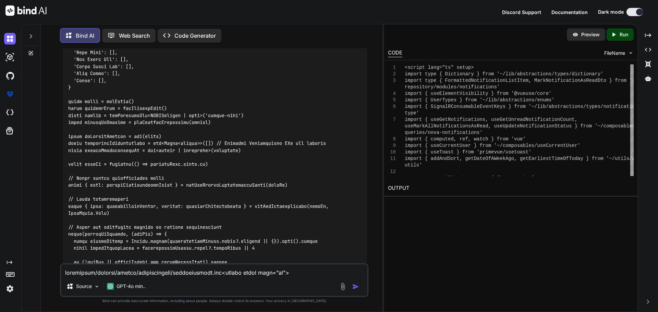
click at [125, 275] on textarea at bounding box center [214, 271] width 307 height 12
paste textarea "[vue-tsc] Argument of type 'UserTypes.Nova' is not assignable to parameter of t…"
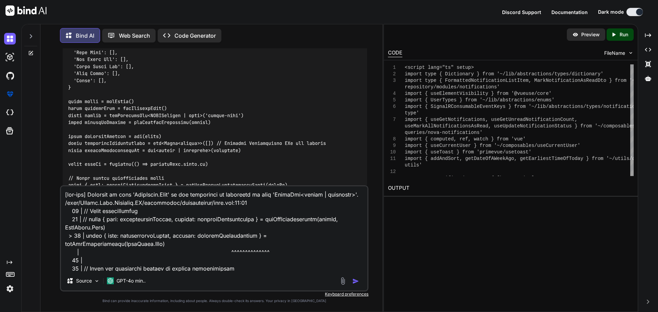
scroll to position [1622, 0]
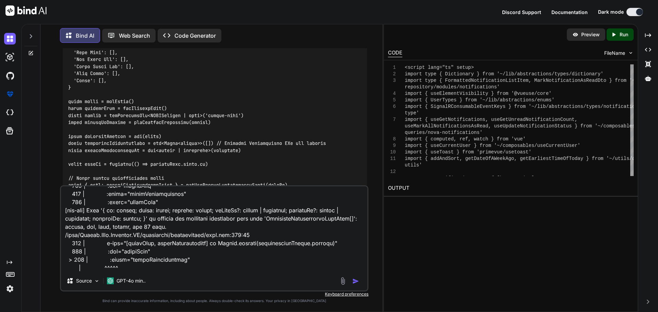
click at [354, 280] on img "button" at bounding box center [355, 281] width 7 height 7
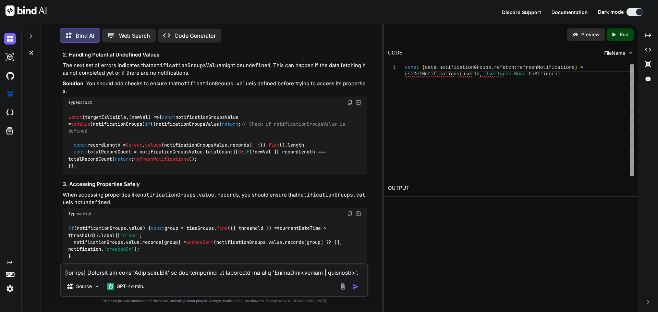
scroll to position [12657, 0]
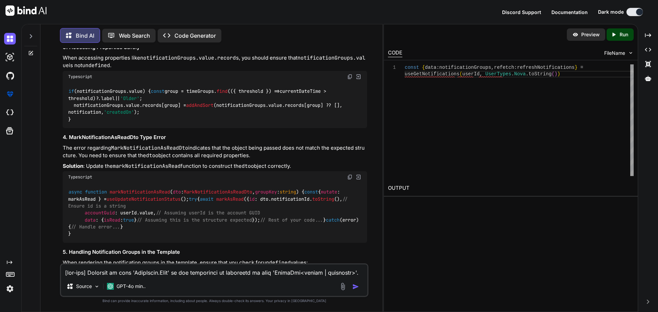
drag, startPoint x: 158, startPoint y: 71, endPoint x: 67, endPoint y: 65, distance: 91.7
drag, startPoint x: 151, startPoint y: 77, endPoint x: 67, endPoint y: 70, distance: 84.0
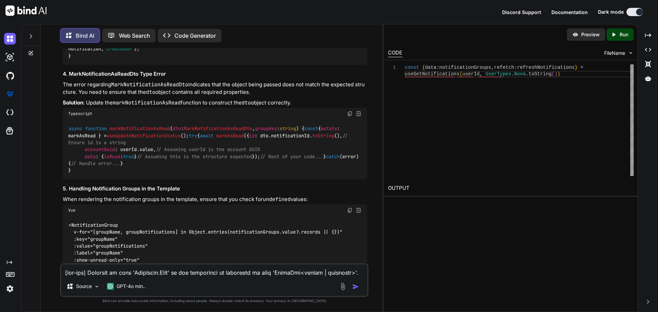
scroll to position [12726, 0]
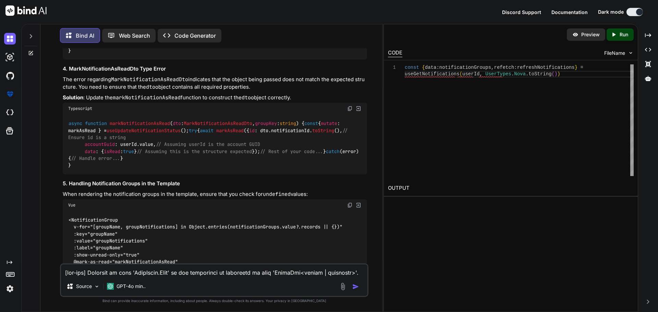
drag, startPoint x: 67, startPoint y: 89, endPoint x: 82, endPoint y: 158, distance: 70.6
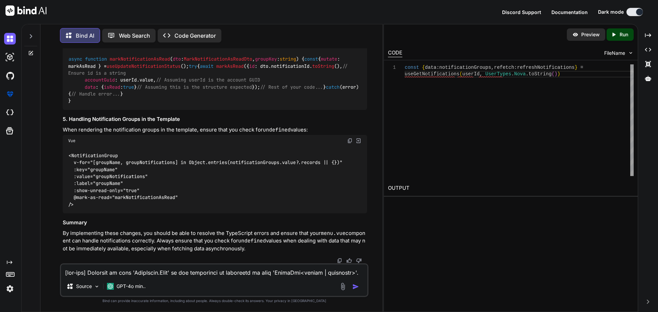
scroll to position [12829, 0]
drag, startPoint x: 97, startPoint y: 119, endPoint x: 150, endPoint y: 120, distance: 52.8
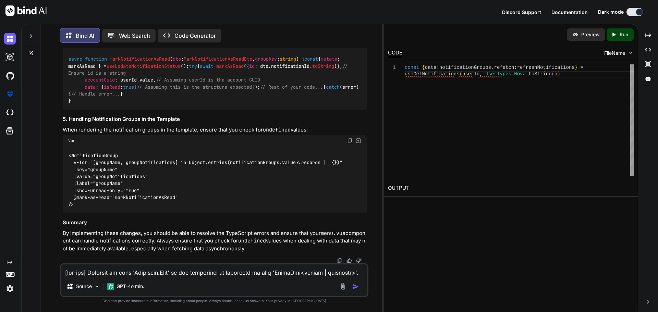
drag, startPoint x: 69, startPoint y: 156, endPoint x: 145, endPoint y: 157, distance: 76.5
click at [145, 157] on div "<NotificationGroup v-for="[groupName, groupNotifications] in Object.entries(not…" at bounding box center [215, 180] width 304 height 67
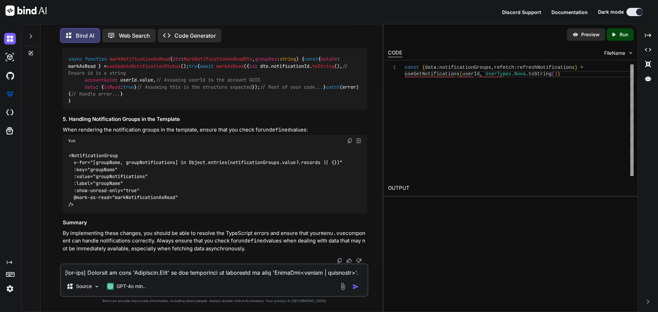
click at [124, 272] on textarea at bounding box center [214, 271] width 307 height 12
paste textarea "ComputedRef<number>' is not assignable to parameter of type 'MaybeRef<string | …"
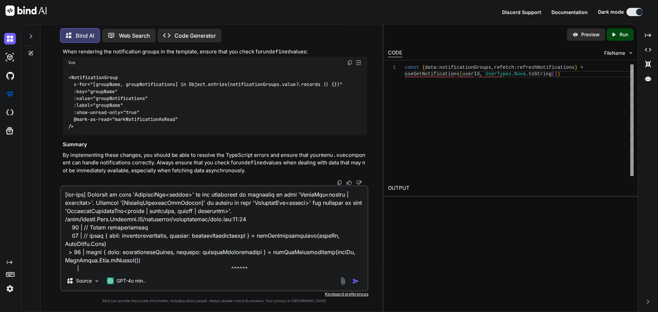
scroll to position [1490, 0]
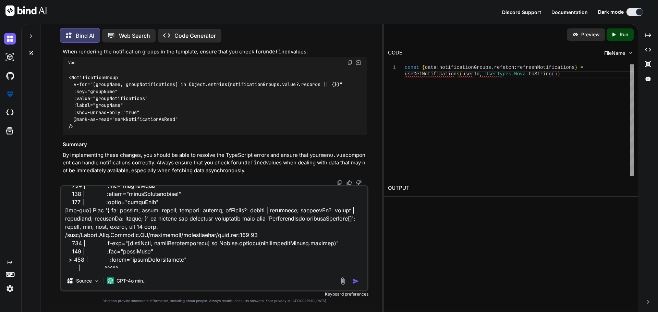
type textarea "[vue-tsc] Argument of type 'ComputedRef<number>' is not assignable to parameter…"
click at [356, 279] on img "button" at bounding box center [355, 281] width 7 height 7
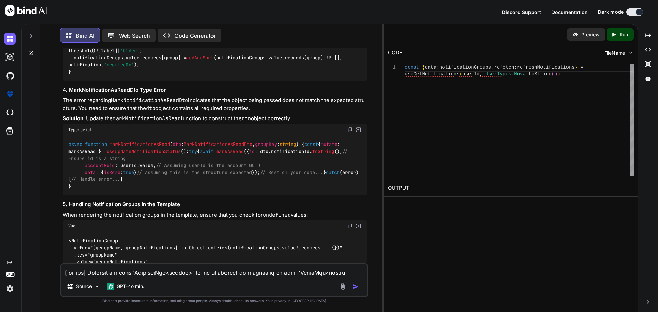
scroll to position [13980, 0]
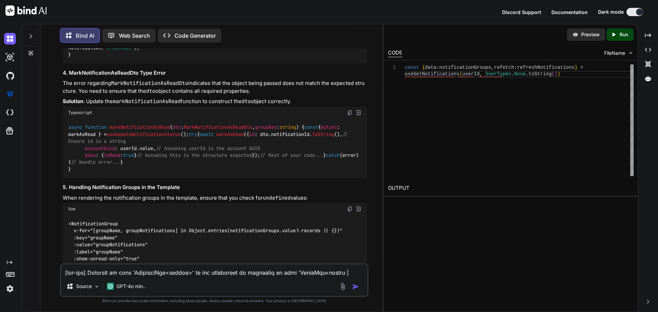
drag, startPoint x: 74, startPoint y: 206, endPoint x: 70, endPoint y: 140, distance: 66.0
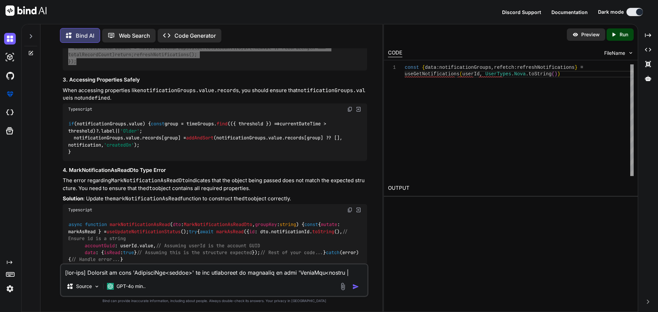
scroll to position [13877, 0]
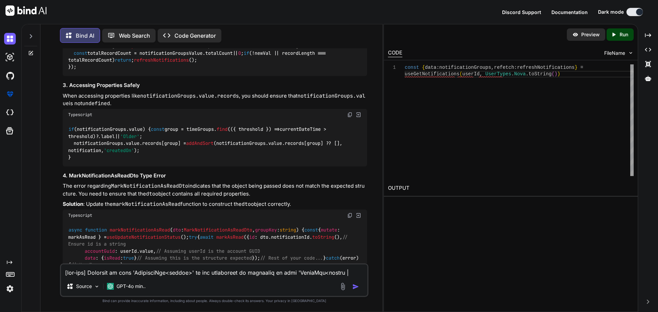
drag, startPoint x: 162, startPoint y: 156, endPoint x: 68, endPoint y: 151, distance: 93.4
drag, startPoint x: 118, startPoint y: 164, endPoint x: 62, endPoint y: 152, distance: 56.8
click at [62, 152] on div "You Bind AI To update your components/notification/menu.vue file to use Vue Que…" at bounding box center [214, 155] width 307 height 215
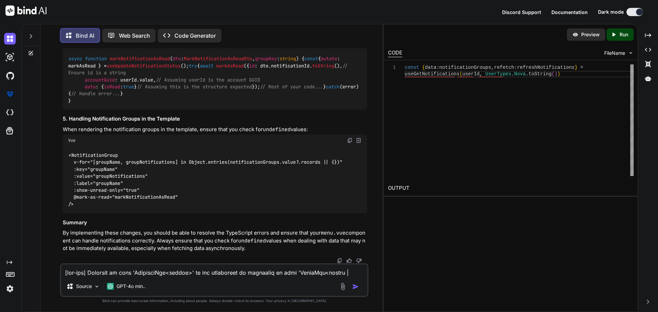
scroll to position [14083, 0]
drag, startPoint x: 145, startPoint y: 170, endPoint x: 80, endPoint y: 171, distance: 65.8
drag, startPoint x: 66, startPoint y: 183, endPoint x: 66, endPoint y: 171, distance: 12.0
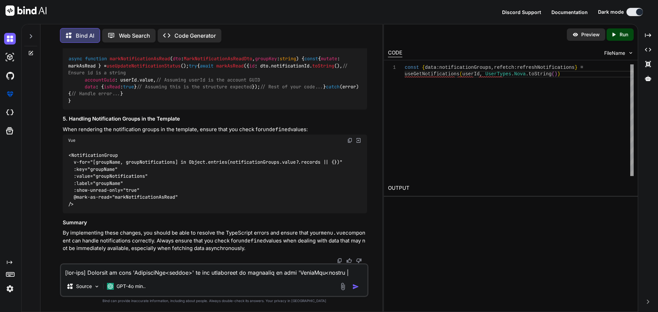
scroll to position [14220, 0]
click at [129, 62] on span "markNotificationAsRead" at bounding box center [140, 59] width 60 height 6
click at [172, 50] on div "Typescript" at bounding box center [215, 44] width 304 height 12
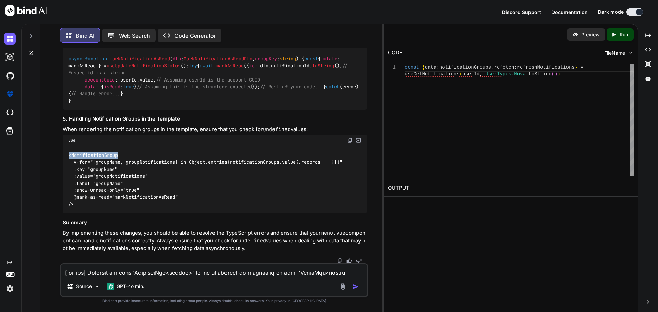
drag, startPoint x: 121, startPoint y: 156, endPoint x: 64, endPoint y: 153, distance: 57.0
click at [64, 153] on div "<NotificationGroup v-for="[groupName, groupNotifications] in Object.entries(not…" at bounding box center [215, 179] width 304 height 67
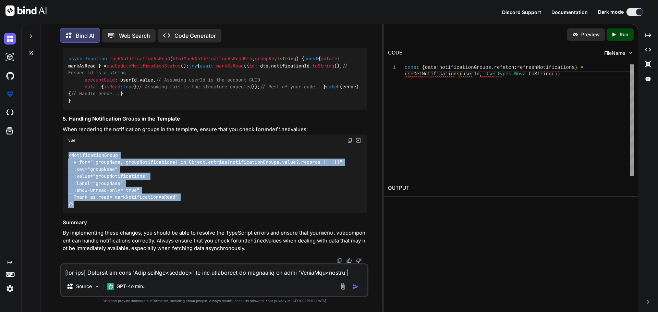
drag, startPoint x: 77, startPoint y: 204, endPoint x: 64, endPoint y: 154, distance: 51.8
click at [64, 154] on div "<NotificationGroup v-for="[groupName, groupNotifications] in Object.entries(not…" at bounding box center [215, 179] width 304 height 67
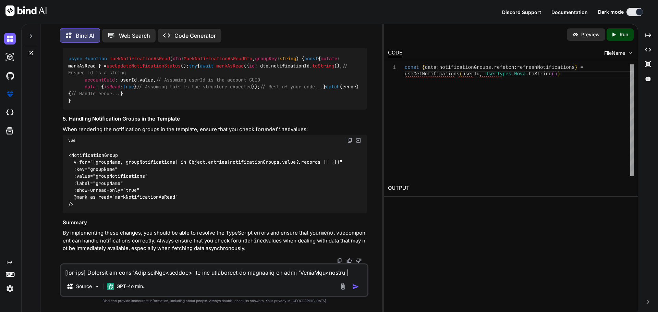
click at [137, 270] on textarea at bounding box center [214, 271] width 307 height 12
paste textarea "<script lang="ts" setup> import type { Dictionary } from '~/lib/abstractions/ty…"
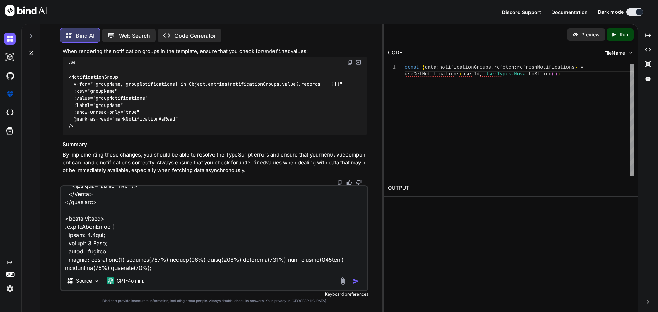
paste textarea "[vue-tsc] 'notificationGroupsValue' is possibly 'undefined'. /nova/Osiris.Nova.…"
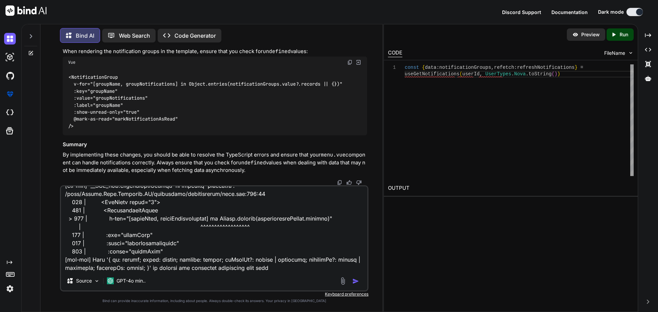
type textarea "updated code <script lang="ts" setup> import type { Dictionary } from '~/lib/ab…"
click at [355, 281] on img "button" at bounding box center [355, 281] width 7 height 7
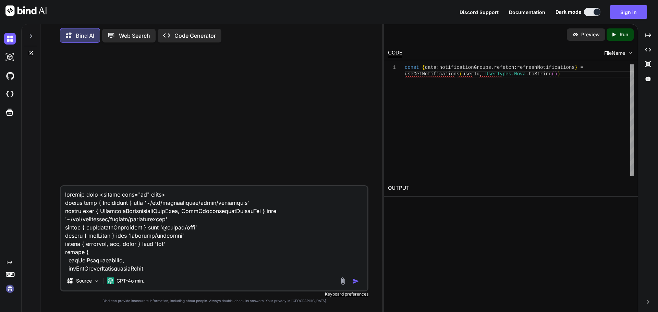
scroll to position [0, 0]
click at [355, 280] on img "button" at bounding box center [355, 281] width 7 height 7
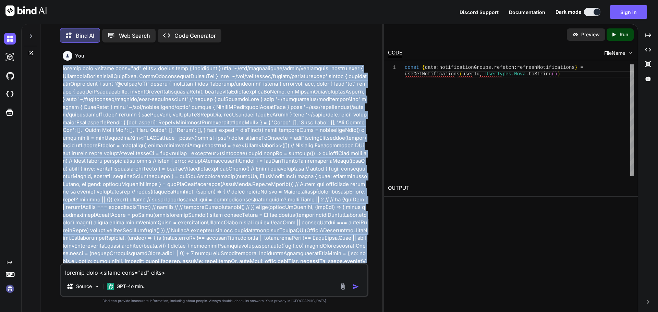
drag, startPoint x: 136, startPoint y: 172, endPoint x: 59, endPoint y: 64, distance: 133.0
click at [59, 64] on div "You Bind AI ‌ ‌ ‌ ‌ Create a Free Account to generate the response View all Fea…" at bounding box center [214, 180] width 337 height 264
click at [631, 11] on button "Sign in" at bounding box center [628, 12] width 37 height 14
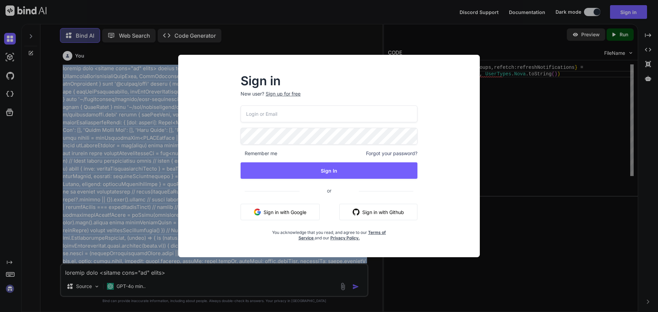
type input "malebetumisangofentse@gmail.com"
click at [288, 213] on button "Sign in with Google" at bounding box center [280, 212] width 79 height 16
click at [277, 213] on button "Sign in with Google" at bounding box center [280, 212] width 79 height 16
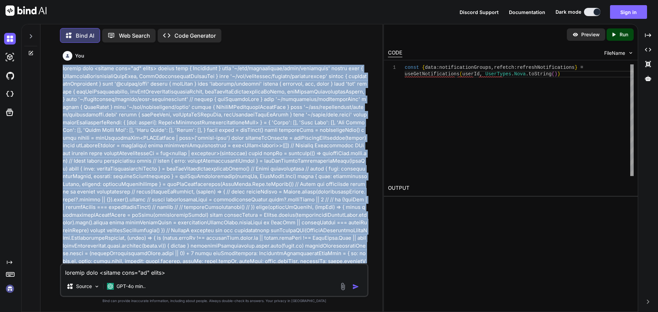
click at [623, 10] on button "Sign in" at bounding box center [628, 12] width 37 height 14
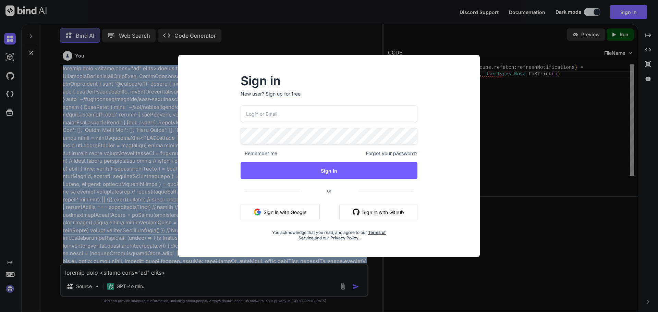
type input "malebetumisangofentse@gmail.com"
click at [285, 211] on button "Sign in with Google" at bounding box center [280, 212] width 79 height 16
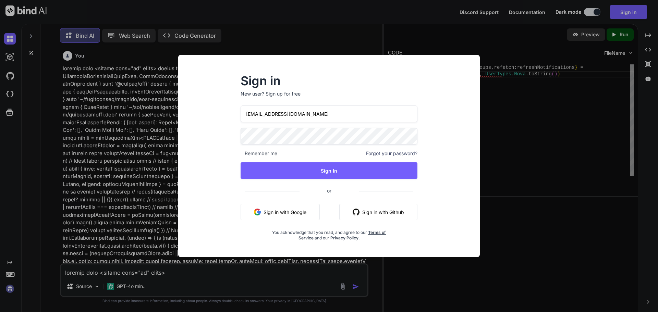
click at [149, 176] on div "Sign in New user? Sign up for free malebetumisangofentse@gmail.com Remember me …" at bounding box center [329, 156] width 658 height 312
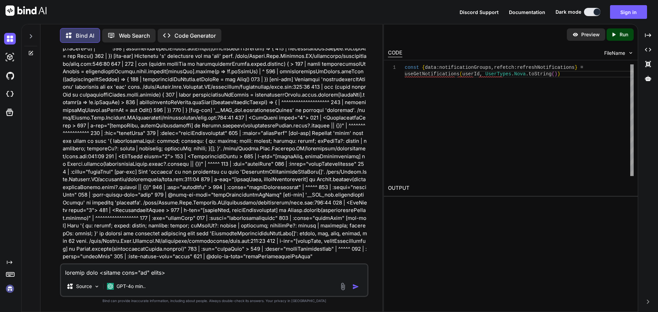
scroll to position [1032, 0]
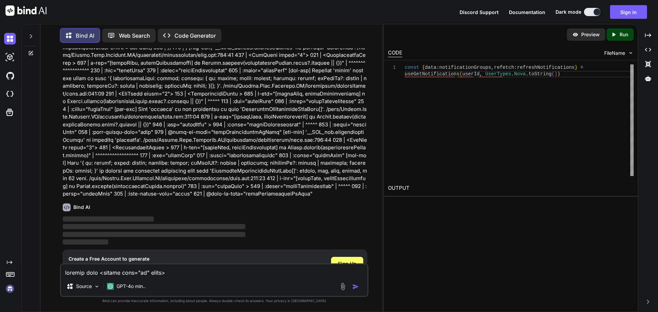
click at [355, 286] on img "button" at bounding box center [355, 287] width 7 height 7
click at [320, 223] on p "‌" at bounding box center [215, 227] width 304 height 8
click at [157, 270] on textarea at bounding box center [214, 271] width 307 height 12
paste textarea "import type { Dictionary } from '~/lib/abstractions/types/dictionary' import ty…"
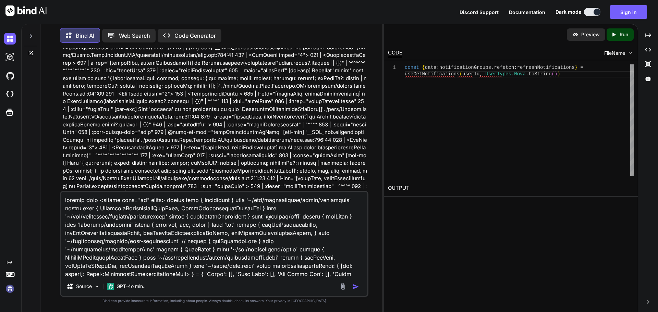
scroll to position [1441, 0]
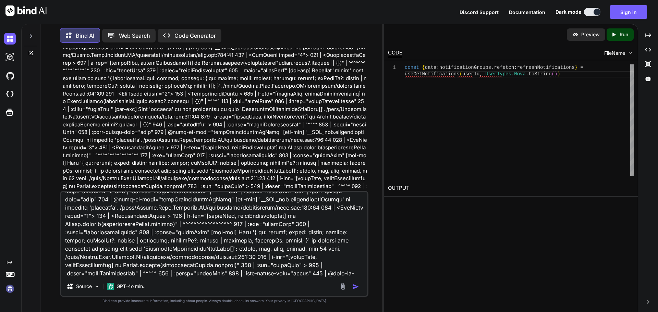
type textarea "updated code <script lang="ts" setup> import type { Dictionary } from '~/lib/ab…"
click at [356, 286] on img "button" at bounding box center [355, 287] width 7 height 7
click at [355, 286] on img "button" at bounding box center [355, 287] width 7 height 7
click at [10, 38] on img at bounding box center [10, 39] width 12 height 12
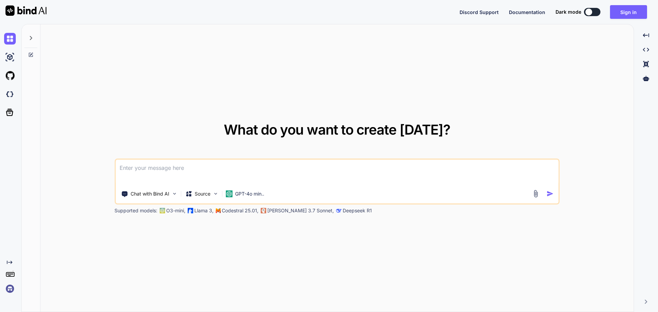
click at [598, 12] on button at bounding box center [592, 12] width 16 height 8
type textarea "x"
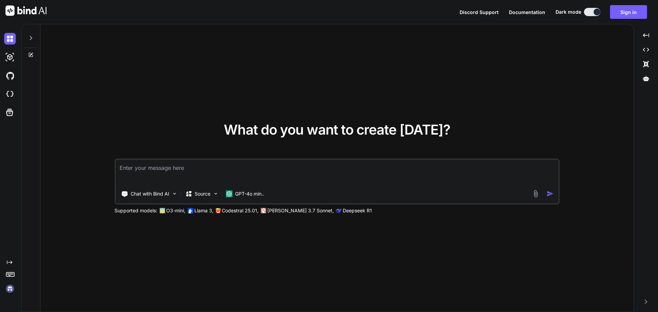
click at [190, 171] on textarea at bounding box center [337, 172] width 443 height 25
paste textarea
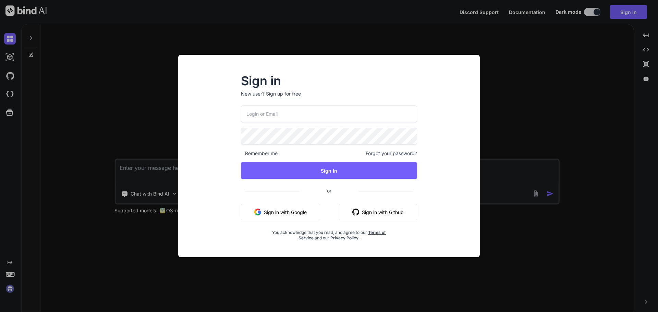
type input "[EMAIL_ADDRESS][DOMAIN_NAME]"
click at [277, 213] on button "Sign in with Google" at bounding box center [280, 212] width 79 height 16
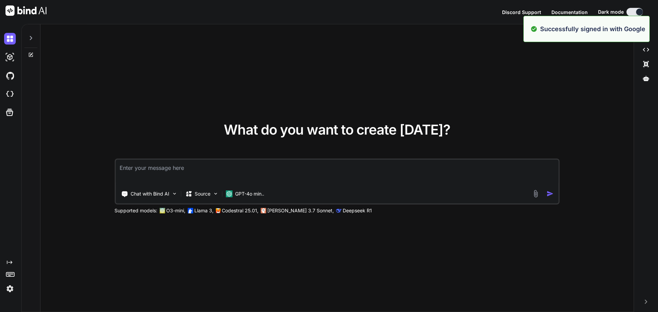
click at [256, 173] on textarea at bounding box center [337, 172] width 443 height 25
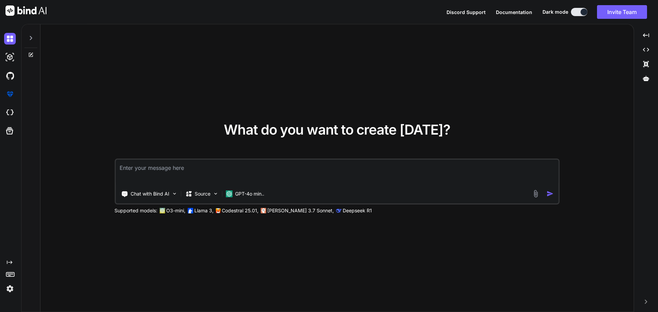
paste textarea "updated code <script lang="ts" setup> import type { Dictionary } from '~/lib/ab…"
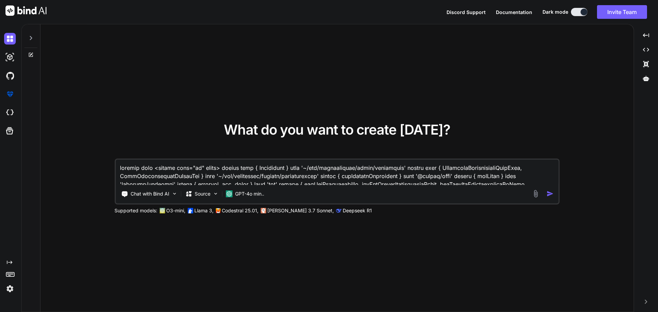
scroll to position [898, 0]
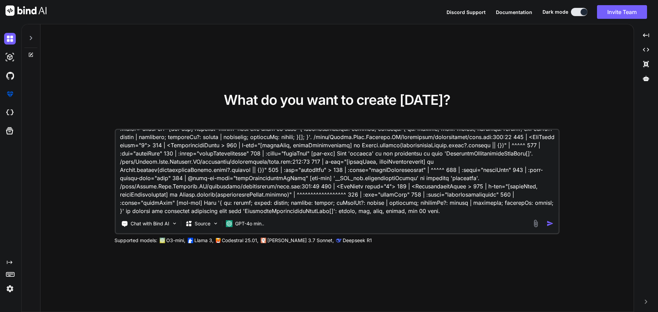
type textarea "updated code <script lang="ts" setup> import type { Dictionary } from '~/lib/ab…"
click at [551, 225] on img "button" at bounding box center [550, 223] width 7 height 7
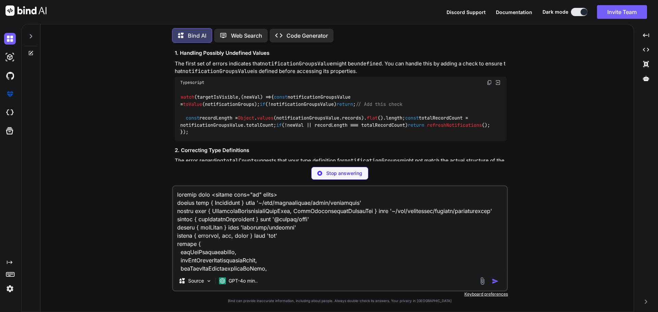
scroll to position [1107, 0]
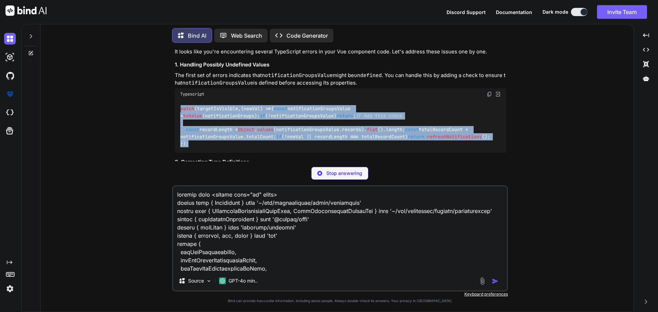
drag, startPoint x: 189, startPoint y: 132, endPoint x: 181, endPoint y: 74, distance: 58.5
click at [181, 100] on div "watch (targetIsVisible, ( newVal ) => { const notificationGroupsValue = toValue…" at bounding box center [341, 126] width 332 height 53
copy code "watch (targetIsVisible, ( newVal ) => { const notificationGroupsValue = toValue…"
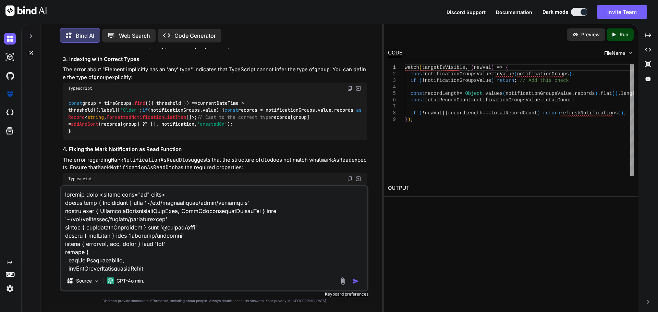
scroll to position [1421, 0]
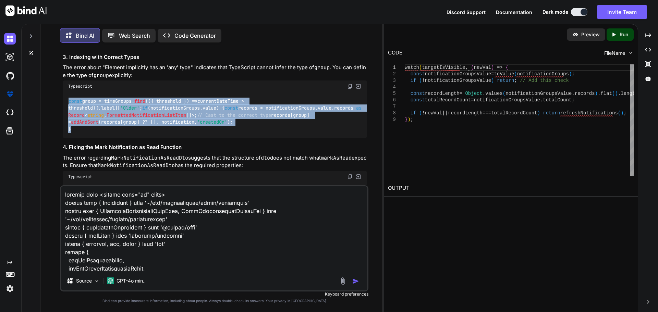
drag, startPoint x: 72, startPoint y: 134, endPoint x: 65, endPoint y: 109, distance: 25.8
click at [65, 109] on div "const group = timeGroups. find ( ( { threshold } ) => currentDateTime > thresho…" at bounding box center [215, 115] width 304 height 46
click at [140, 105] on span "'Older'" at bounding box center [129, 108] width 19 height 6
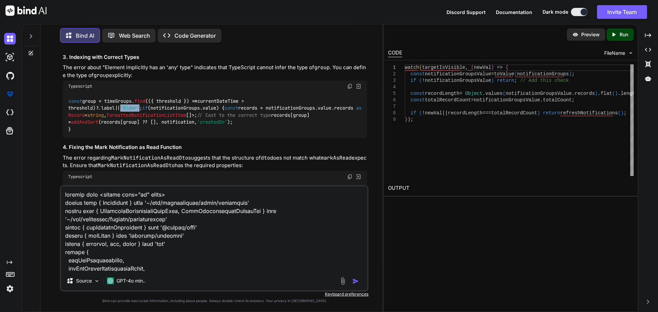
drag, startPoint x: 334, startPoint y: 104, endPoint x: 315, endPoint y: 104, distance: 18.5
click at [140, 105] on span "'Older'" at bounding box center [129, 108] width 19 height 6
copy span "'Older'"
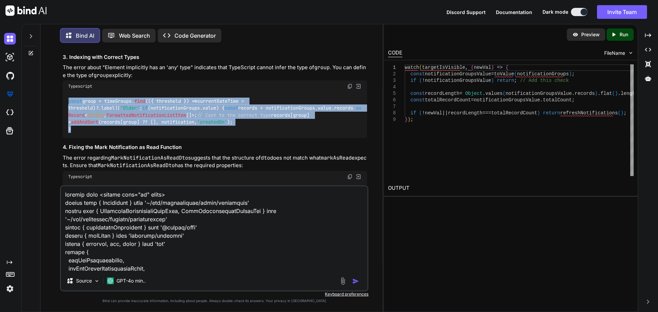
drag, startPoint x: 79, startPoint y: 140, endPoint x: 68, endPoint y: 108, distance: 33.8
click at [68, 108] on div "const group = timeGroups. find ( ( { threshold } ) => currentDateTime > thresho…" at bounding box center [215, 115] width 304 height 46
copy code "const group = timeGroups. find ( ( { threshold } ) => currentDateTime > thresho…"
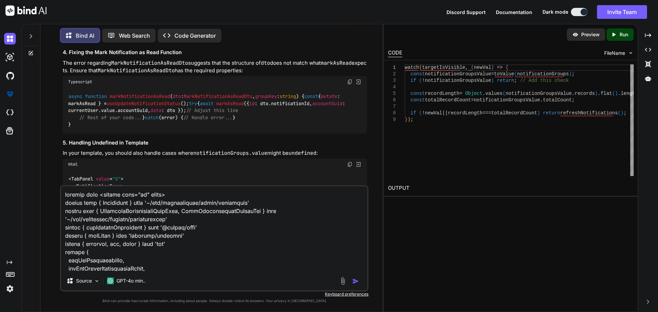
scroll to position [1523, 0]
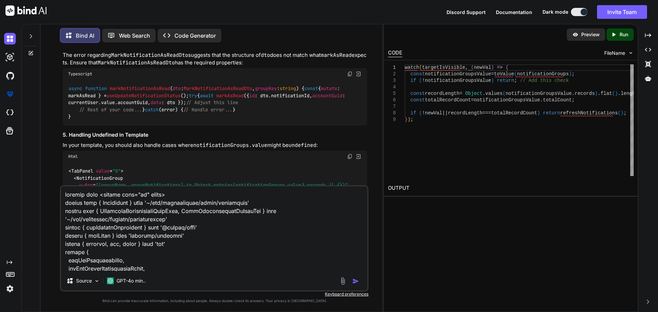
drag, startPoint x: 158, startPoint y: 99, endPoint x: 99, endPoint y: 101, distance: 59.4
click at [158, 92] on span "markNotificationAsRead" at bounding box center [140, 89] width 60 height 6
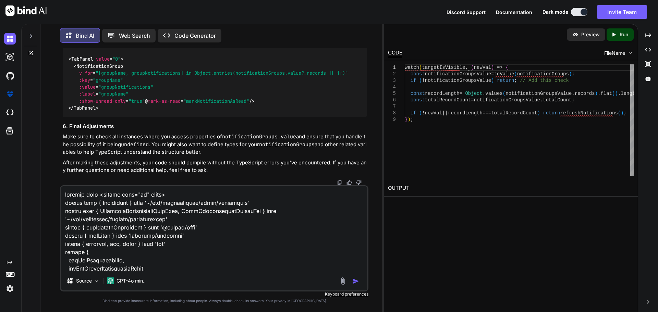
scroll to position [1661, 0]
drag, startPoint x: 72, startPoint y: 86, endPoint x: 123, endPoint y: 90, distance: 51.6
click at [123, 88] on code "< TabPanel value = "0" > < NotificationGroup v-for = "[groupName, groupNotifica…" at bounding box center [208, 84] width 280 height 56
copy code "< NotificationGroup"
click at [101, 117] on div "< TabPanel value = "0" > < NotificationGroup v-for = "[groupName, groupNotifica…" at bounding box center [215, 83] width 304 height 67
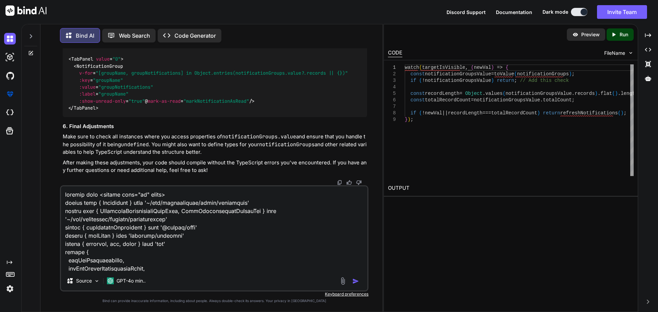
drag, startPoint x: 79, startPoint y: 134, endPoint x: 73, endPoint y: 89, distance: 45.9
click at [73, 89] on code "< TabPanel value = "0" > < NotificationGroup v-for = "[groupName, groupNotifica…" at bounding box center [208, 84] width 280 height 56
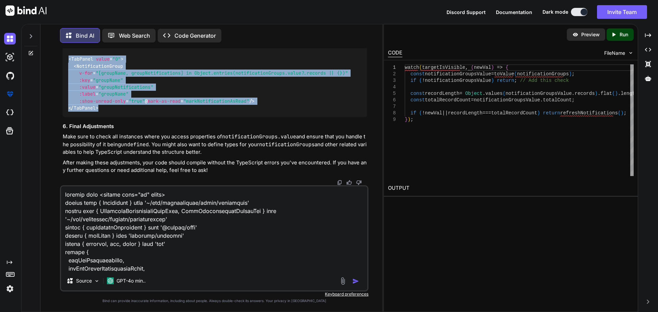
drag, startPoint x: 107, startPoint y: 146, endPoint x: 68, endPoint y: 81, distance: 76.1
click at [68, 81] on div "< TabPanel value = "0" > < NotificationGroup v-for = "[groupName, groupNotifica…" at bounding box center [215, 83] width 304 height 67
copy code "< TabPanel value = "0" > < NotificationGroup v-for = "[groupName, groupNotifica…"
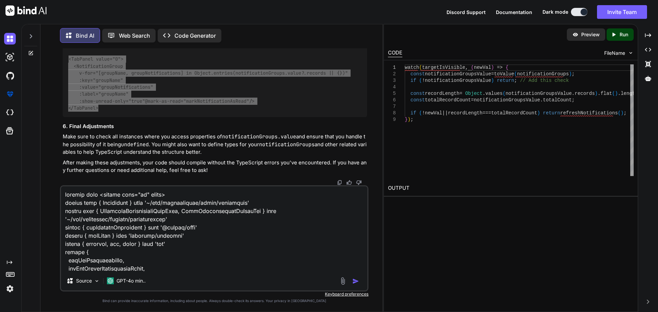
scroll to position [1696, 0]
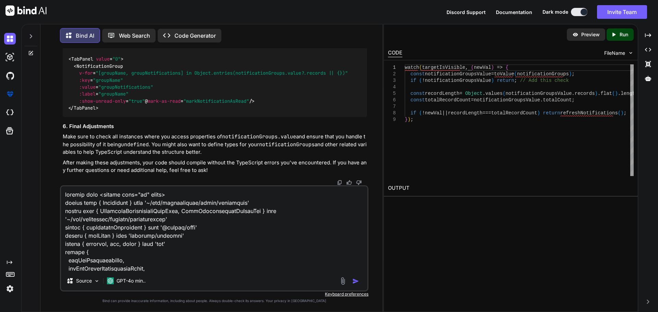
click at [153, 247] on textarea at bounding box center [214, 229] width 307 height 85
paste textarea "[vue-tsc] Property 'totalCount' does not exist on type '{ totalRecordCount: num…"
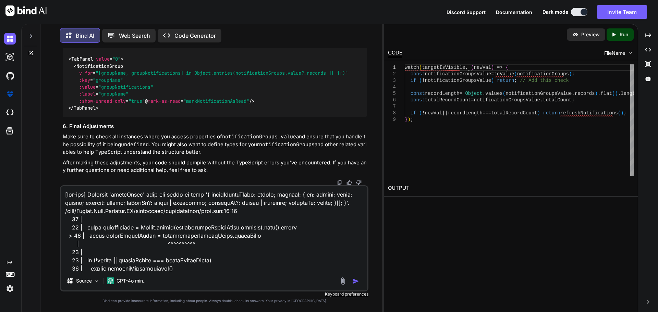
scroll to position [1252, 0]
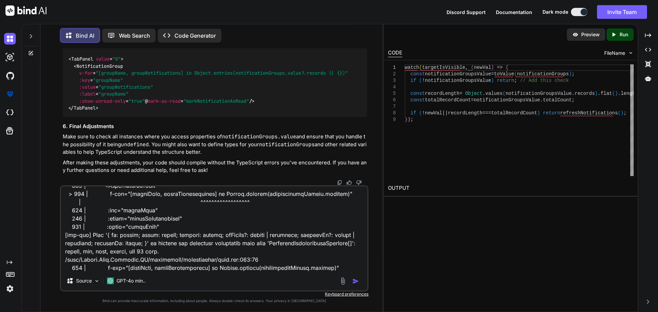
type textarea "[vue-tsc] Property 'totalCount' does not exist on type '{ totalRecordCount: num…"
click at [358, 281] on img "button" at bounding box center [355, 281] width 7 height 7
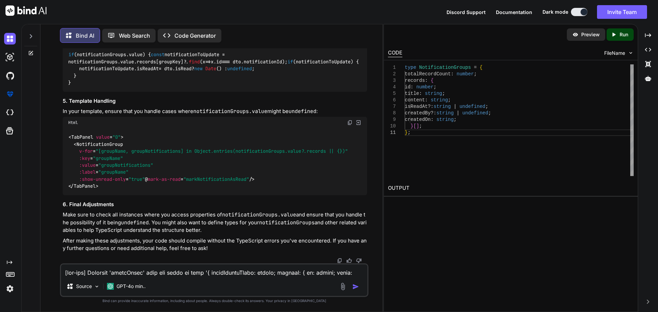
scroll to position [2919, 0]
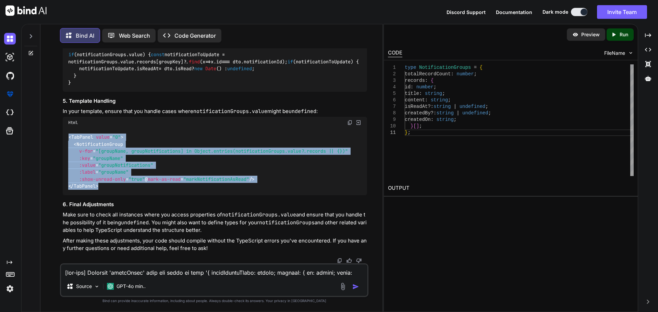
drag, startPoint x: 99, startPoint y: 179, endPoint x: 66, endPoint y: 124, distance: 64.7
click at [68, 129] on div "< TabPanel value = "0" > < NotificationGroup v-for = "[groupName, groupNotifica…" at bounding box center [215, 162] width 304 height 67
copy code "< TabPanel value = "0" > < NotificationGroup v-for = "[groupName, groupNotifica…"
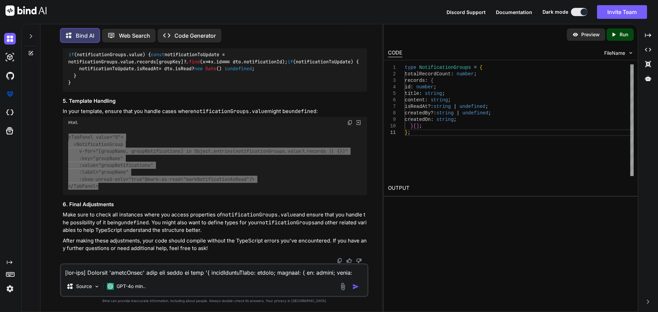
scroll to position [2816, 0]
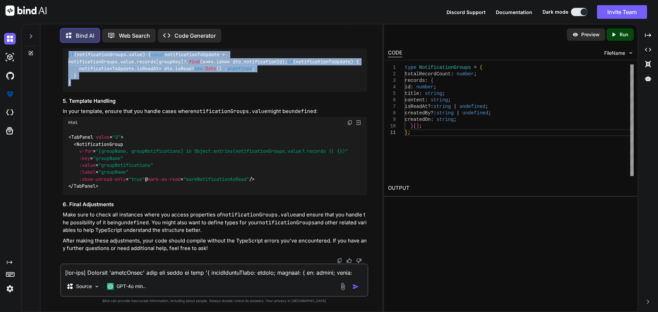
drag, startPoint x: 75, startPoint y: 168, endPoint x: 66, endPoint y: 129, distance: 39.7
click at [66, 92] on div "if (notificationGroups. value ) { const notificationToUpdate = notificationGrou…" at bounding box center [215, 69] width 304 height 46
copy code "if (notificationGroups. value ) { const notificationToUpdate = notificationGrou…"
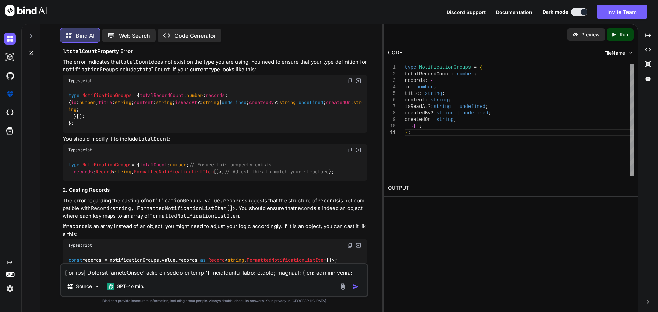
scroll to position [2370, 0]
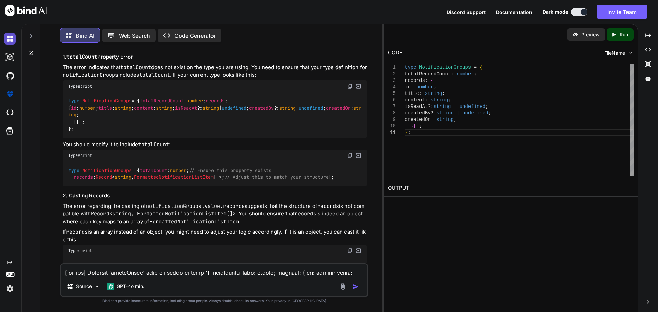
click at [11, 37] on img at bounding box center [10, 39] width 12 height 12
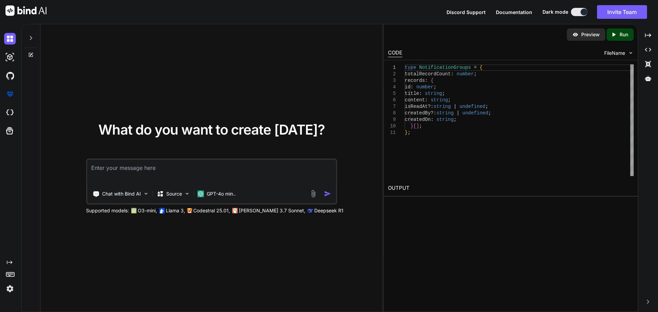
click at [139, 172] on textarea at bounding box center [211, 172] width 249 height 25
paste textarea "components/notification/menu.vue"
click at [211, 167] on textarea "components/notification/menu.vue" at bounding box center [211, 172] width 249 height 25
paste textarea "<script lang="ts" setup> import type { Dictionary } from '~/lib/abstractions/ty…"
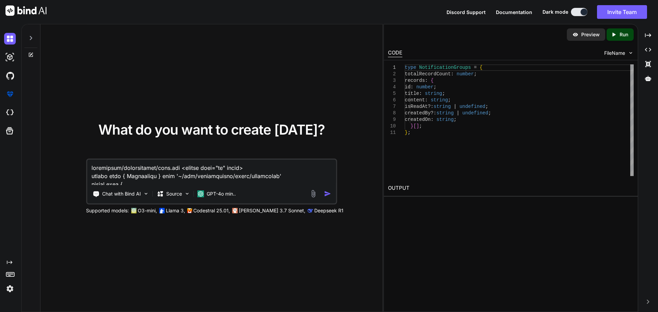
scroll to position [2955, 0]
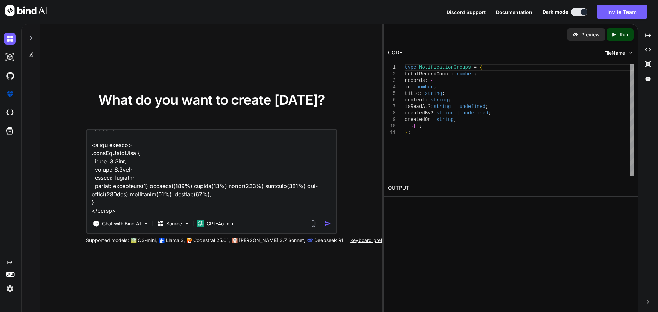
click at [109, 208] on textarea at bounding box center [211, 172] width 249 height 85
paste textarea "composables/queries/nova-notifications.ts"
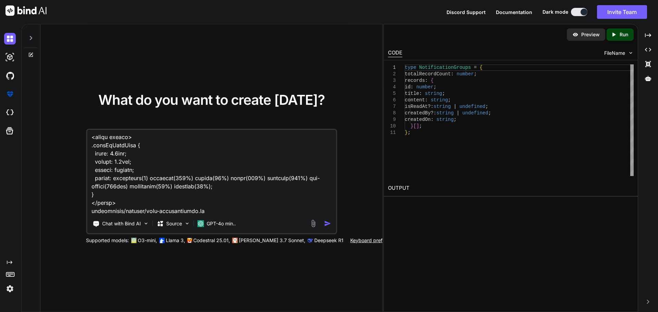
click at [220, 210] on textarea at bounding box center [211, 172] width 249 height 85
paste textarea "import type { PaginatedNotifications } from '~/shared/types/nova-notifications'…"
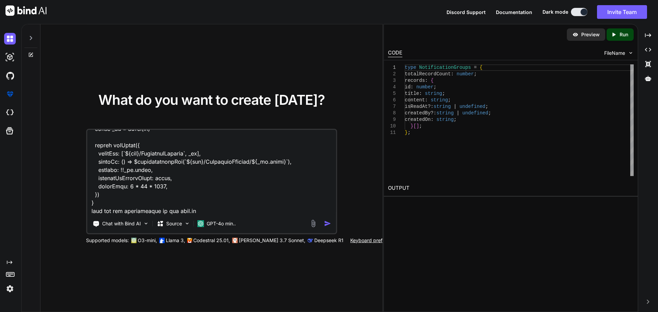
type textarea "components/notification/menu.vue <script lang="ts" setup> import type { Diction…"
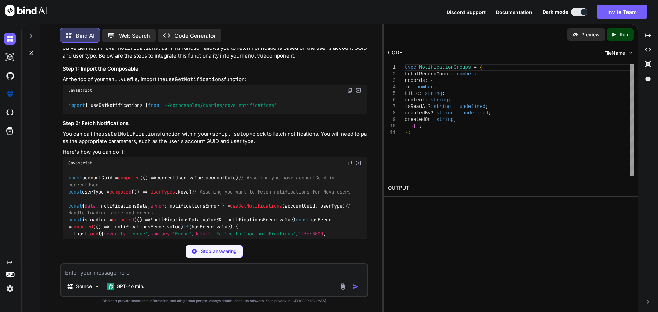
scroll to position [824, 0]
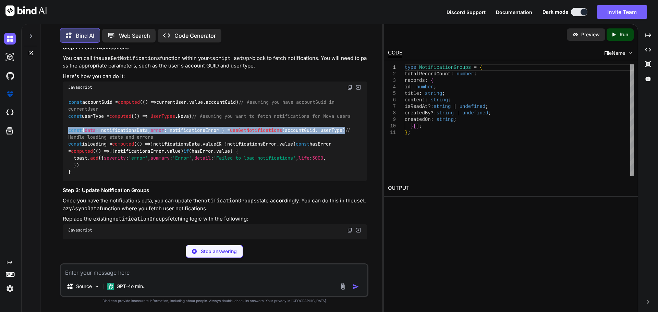
drag, startPoint x: 93, startPoint y: 131, endPoint x: 65, endPoint y: 121, distance: 29.2
click at [65, 121] on div "const accountGuid = computed ( () => currentUser. value . accountGuid ) // Assu…" at bounding box center [215, 137] width 304 height 88
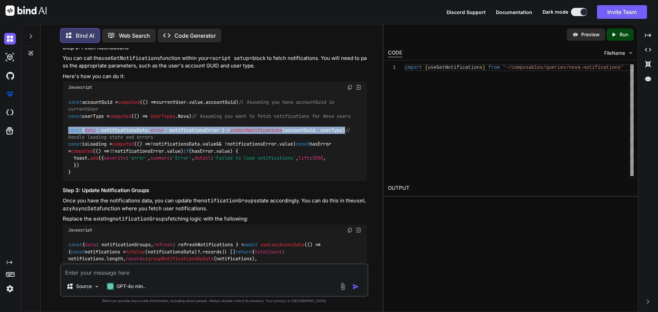
copy code "const { data : notificationsData, error : notificationsError } = useGetNotifica…"
click at [142, 122] on code "const accountGuid = computed ( () => currentUser. value . accountGuid ) // Assu…" at bounding box center [210, 137] width 285 height 77
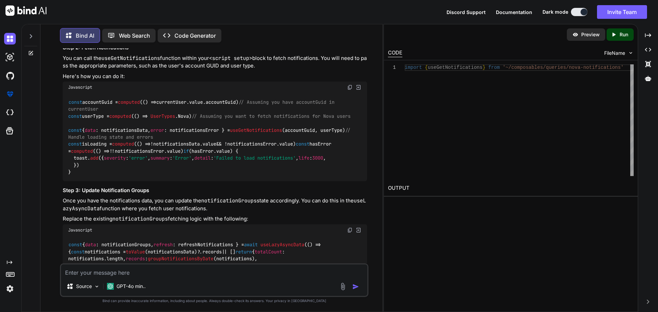
click at [268, 127] on span "useGetNotifications" at bounding box center [256, 130] width 52 height 6
copy span "useGetNotifications"
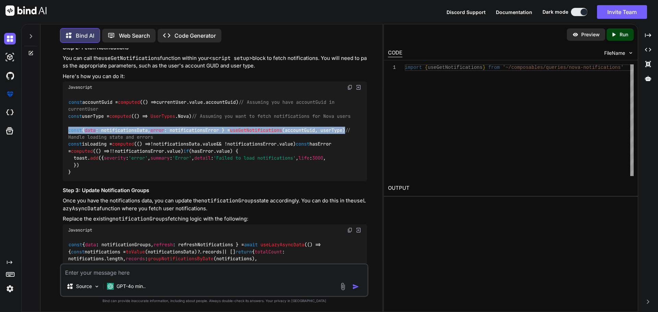
drag, startPoint x: 94, startPoint y: 127, endPoint x: 64, endPoint y: 120, distance: 30.7
click at [64, 120] on div "const accountGuid = computed ( () => currentUser. value . accountGuid ) // Assu…" at bounding box center [215, 137] width 304 height 88
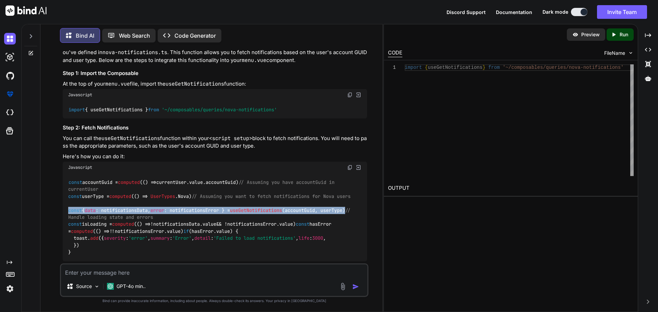
scroll to position [789, 0]
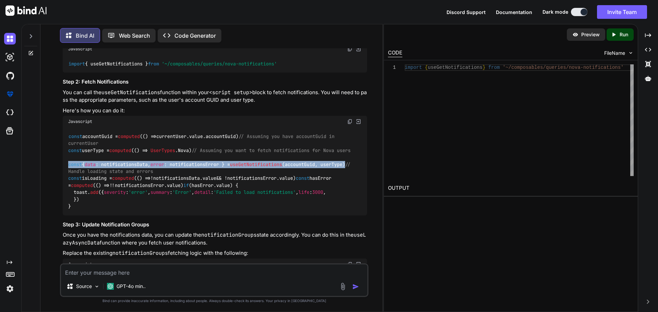
click at [230, 133] on span "accountGuid" at bounding box center [221, 136] width 30 height 6
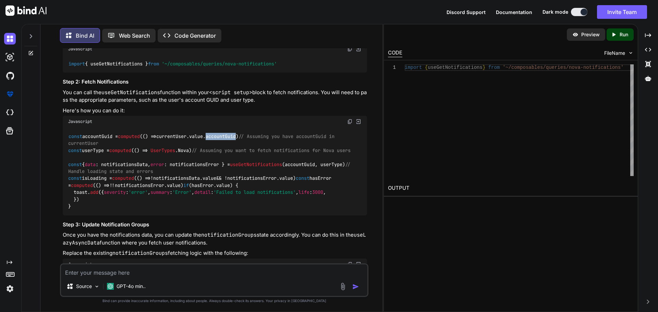
click at [230, 133] on span "accountGuid" at bounding box center [221, 136] width 30 height 6
click at [8, 39] on img at bounding box center [10, 39] width 12 height 12
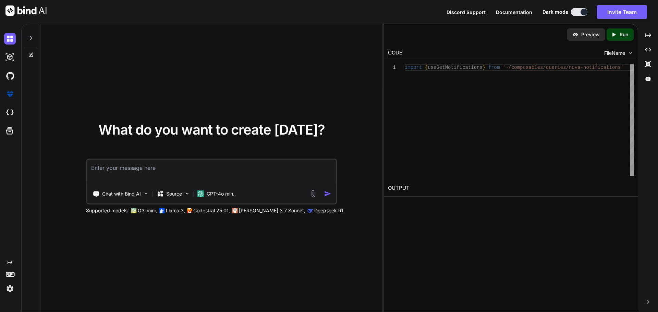
click at [124, 165] on textarea at bounding box center [211, 172] width 249 height 25
drag, startPoint x: 159, startPoint y: 169, endPoint x: 150, endPoint y: 168, distance: 9.1
click at [150, 168] on textarea "here us the refactored vue" at bounding box center [211, 172] width 249 height 25
paste textarea "vue-query hooks"
click at [251, 169] on textarea "here us the refactored vue-query hooks code for countries" at bounding box center [211, 172] width 249 height 25
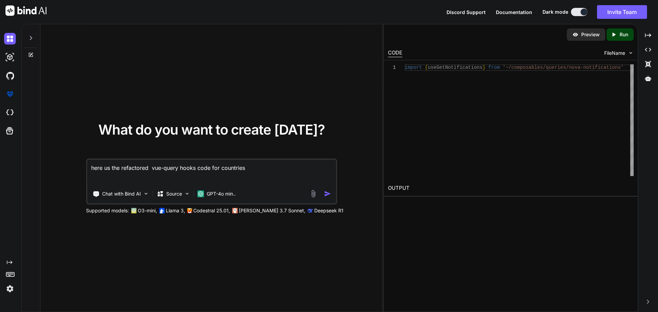
paste textarea "<script lang="ts" setup> import type { ColumnProps } from '#shared/types/base' …"
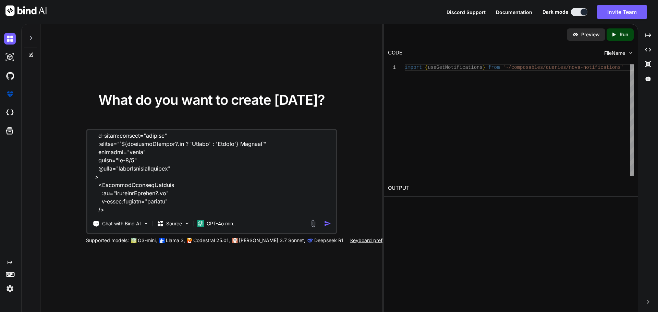
scroll to position [1045, 0]
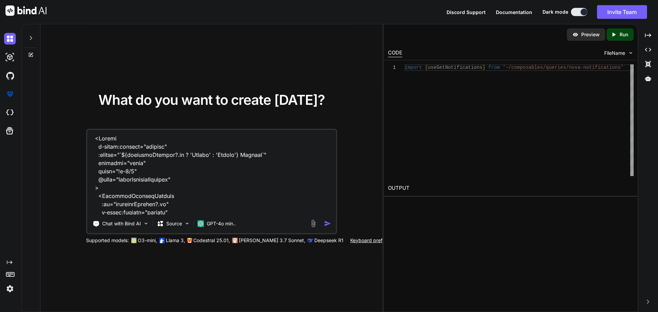
click at [176, 211] on textarea at bounding box center [211, 172] width 249 height 85
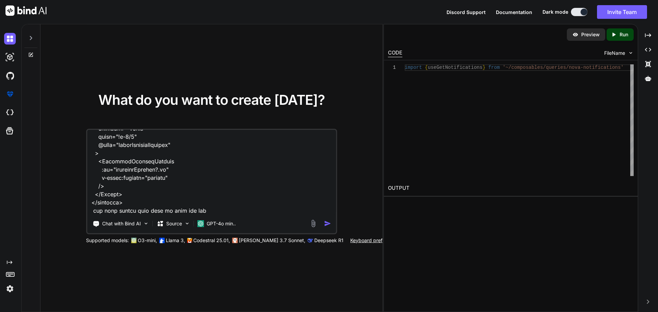
click at [214, 207] on textarea at bounding box center [211, 172] width 249 height 85
paste textarea "vue-query hooks"
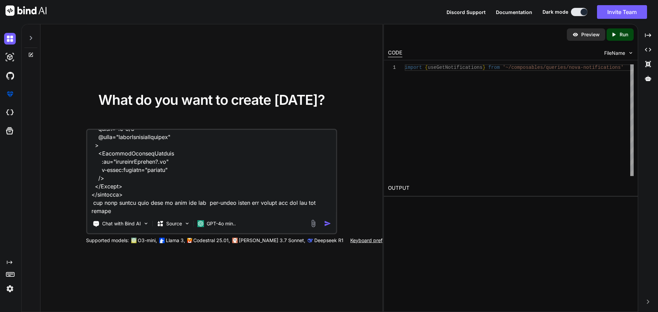
click at [120, 206] on textarea at bounding box center [211, 172] width 249 height 85
click at [119, 211] on textarea at bounding box center [211, 172] width 249 height 85
paste textarea "<script lang="ts" setup> import type { Dictionary } from '~/lib/abstractions/ty…"
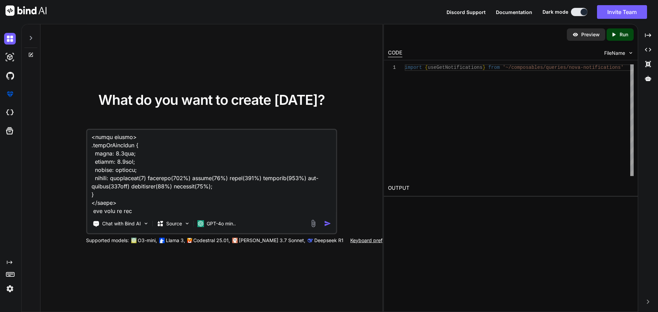
click at [144, 211] on textarea at bounding box center [211, 172] width 249 height 85
paste textarea "composables/queries/nova-notifications.ts"
click at [255, 209] on textarea at bounding box center [211, 172] width 249 height 85
paste textarea "import type { PaginatedNotifications } from '~/shared/types/nova-notifications'…"
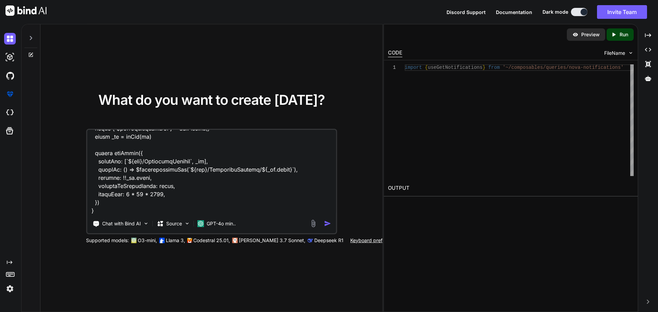
type textarea "here us the refactored vue-query hooks code for countries <script lang="ts" set…"
click at [329, 224] on img "button" at bounding box center [327, 223] width 7 height 7
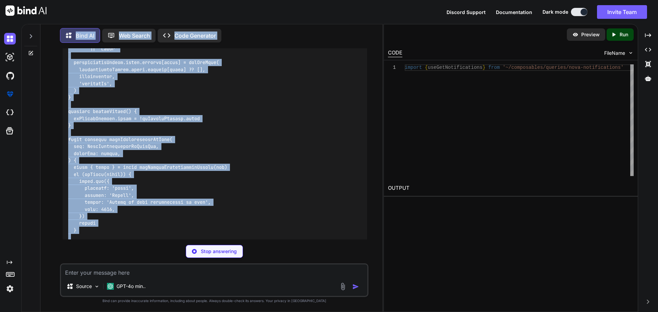
scroll to position [2126, 0]
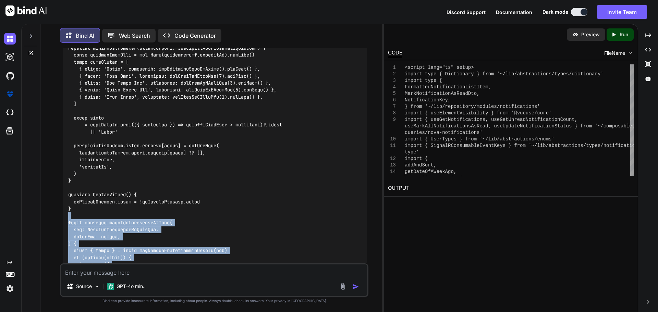
drag, startPoint x: 91, startPoint y: 197, endPoint x: 69, endPoint y: 190, distance: 22.6
click at [69, 190] on div at bounding box center [215, 129] width 304 height 2374
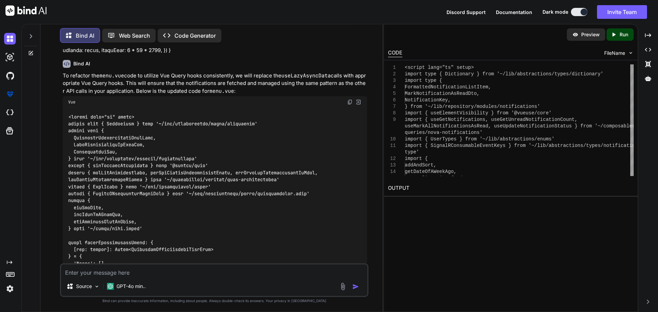
scroll to position [856, 0]
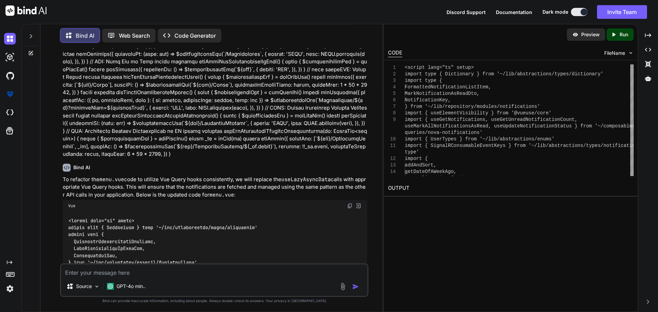
click at [349, 203] on img at bounding box center [349, 205] width 5 height 5
click at [144, 271] on textarea at bounding box center [214, 271] width 307 height 12
paste textarea "[vue-tsc] Argument of type 'ComputedRef<number>' is not assignable to parameter…"
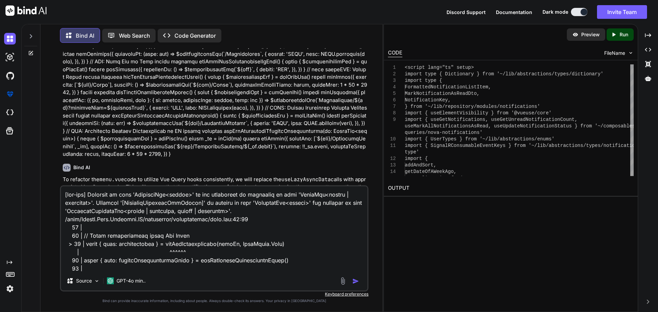
scroll to position [2939, 0]
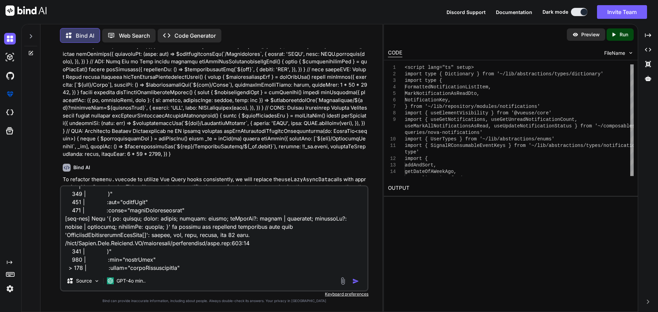
type textarea "[vue-tsc] Argument of type 'ComputedRef<number>' is not assignable to parameter…"
click at [357, 280] on img "button" at bounding box center [355, 281] width 7 height 7
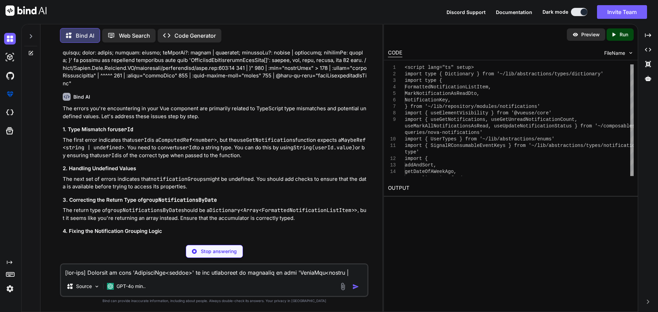
scroll to position [4637, 0]
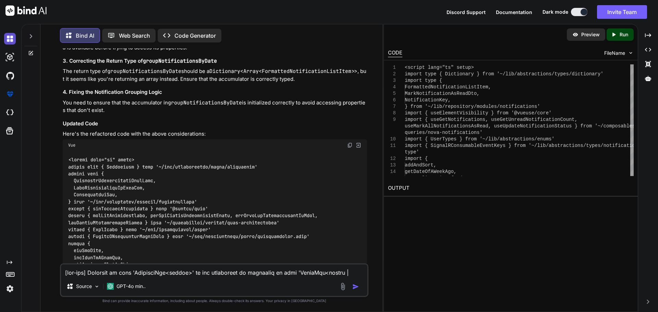
click at [9, 38] on img at bounding box center [10, 39] width 12 height 12
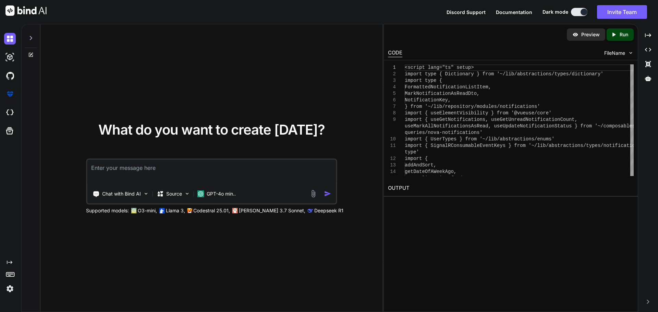
click at [109, 172] on textarea at bounding box center [211, 172] width 249 height 25
type textarea "h"
paste textarea "composables/queries/nova-role.ts"
click at [215, 168] on textarea "given composables/queries/nova-role.ts" at bounding box center [211, 172] width 249 height 25
paste textarea "import type { NovaRole, NovaRoleCreate, NovaRoles, NovaRoleUpdate } from '#shar…"
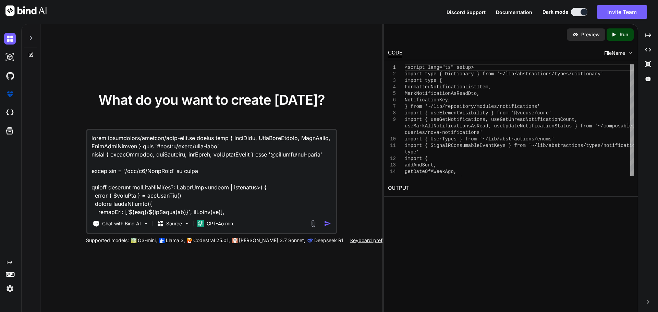
scroll to position [429, 0]
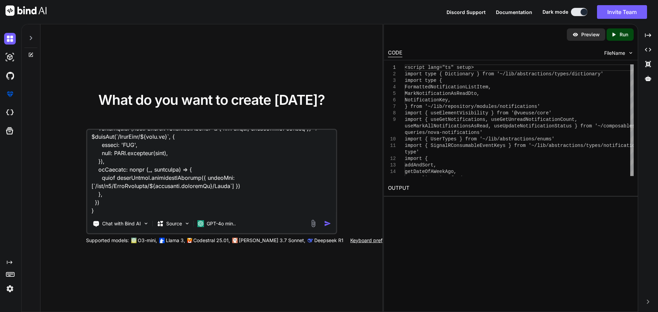
drag, startPoint x: 320, startPoint y: 44, endPoint x: 33, endPoint y: 40, distance: 286.3
click at [320, 44] on div "What do you want to create today? Chat with Bind AI Source GPT-4o min.. Support…" at bounding box center [211, 168] width 342 height 288
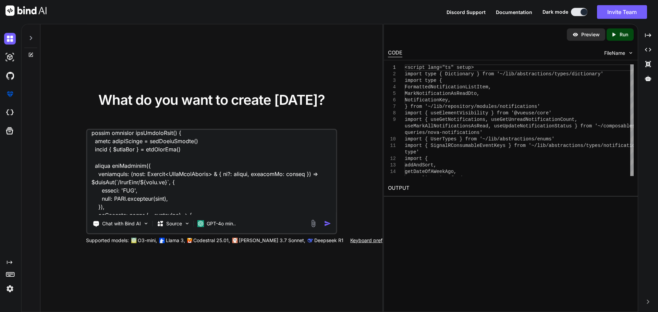
scroll to position [429, 0]
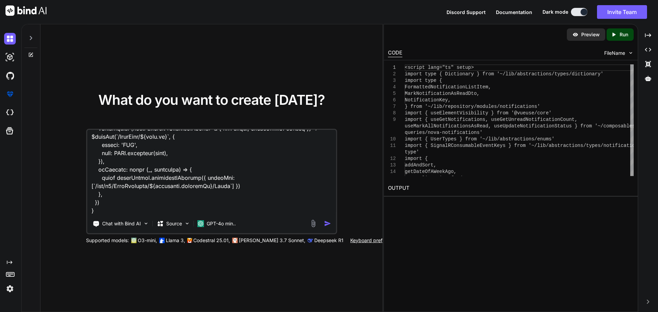
click at [101, 206] on textarea at bounding box center [211, 172] width 249 height 85
paste textarea "components/partner/shared/notifications/notifications.vue"
click at [277, 203] on textarea at bounding box center [211, 172] width 249 height 85
paste textarea "<script setup lang="ts"> import { useElementVisibility } from '@vueuse/core' im…"
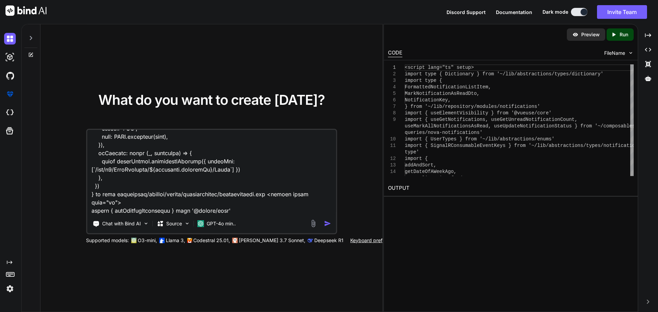
scroll to position [2330, 0]
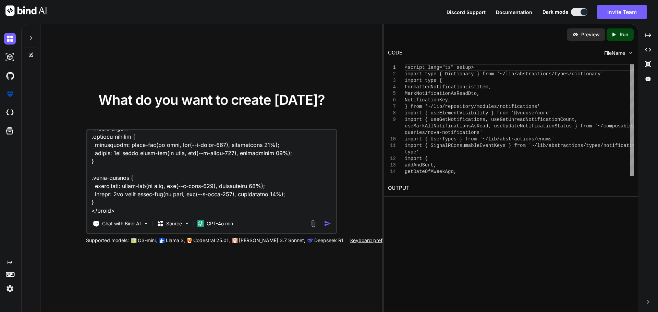
click at [112, 211] on textarea at bounding box center [211, 172] width 249 height 85
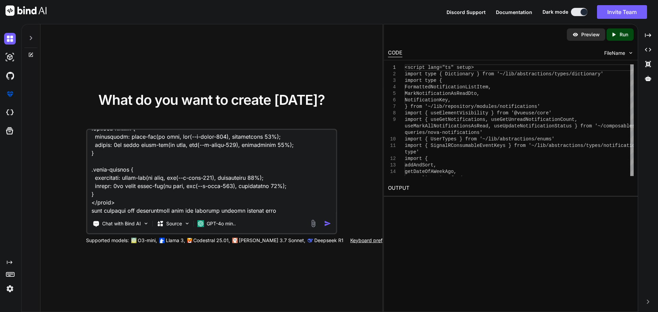
paste textarea "{ "title": "string", "content": "string", "accountGuid": "3fa85f64-5717-4562-b3…"
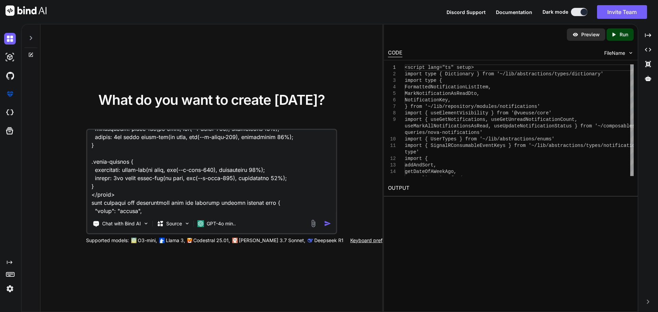
scroll to position [2396, 0]
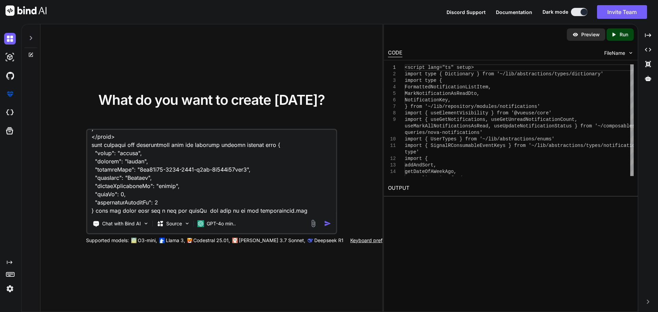
type textarea "given composables/queries/nova-role.ts import type { NovaRole, NovaRoleCreate, …"
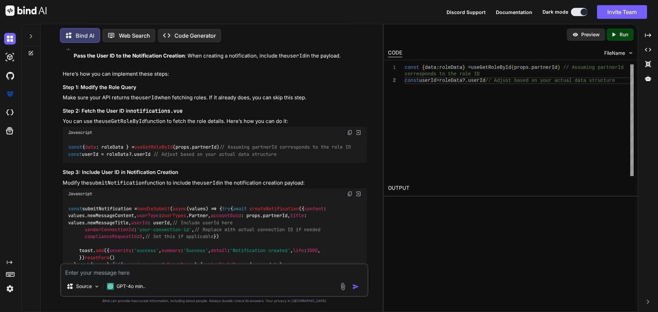
scroll to position [561, 0]
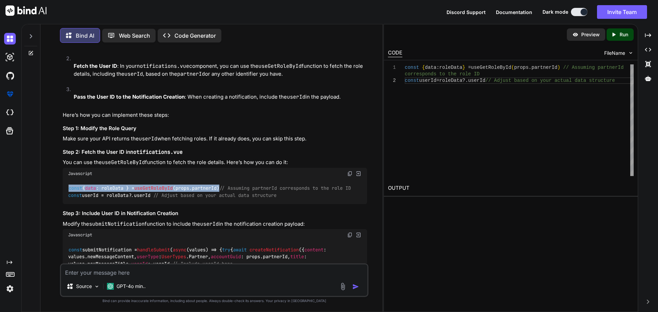
drag, startPoint x: 232, startPoint y: 179, endPoint x: 62, endPoint y: 181, distance: 170.1
click at [62, 181] on div "You Bind AI To pass the userId from the roles file to the notifications.vue com…" at bounding box center [214, 155] width 307 height 215
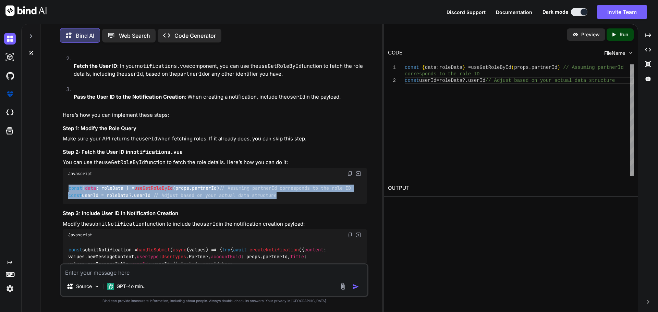
drag, startPoint x: 293, startPoint y: 196, endPoint x: 54, endPoint y: 178, distance: 239.7
click at [54, 178] on div "You Bind AI To pass the userId from the roles file to the notifications.vue com…" at bounding box center [214, 180] width 337 height 264
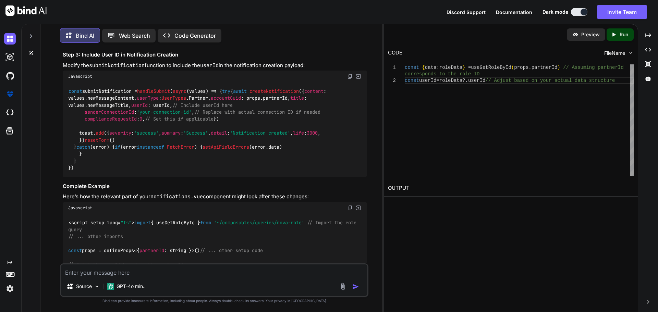
scroll to position [733, 0]
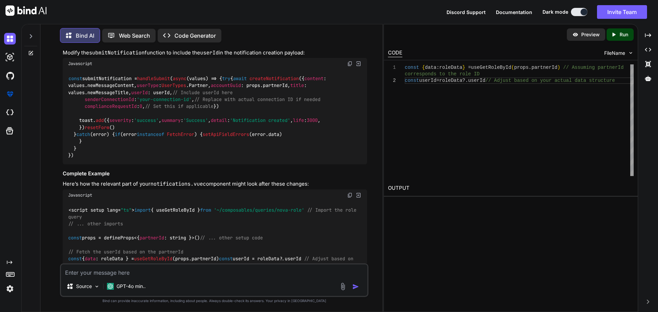
click at [119, 77] on code "const submitNotification = handleSubmit ( async (values) => { try { await creat…" at bounding box center [198, 117] width 261 height 84
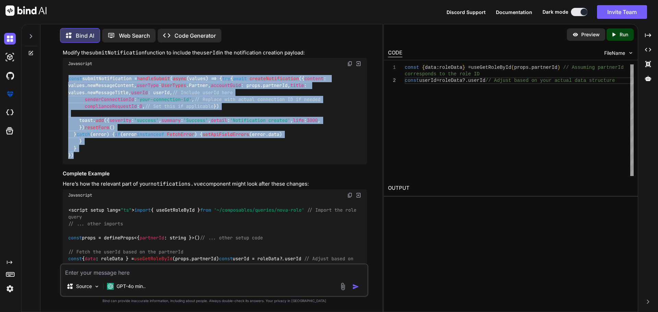
drag, startPoint x: 69, startPoint y: 77, endPoint x: 83, endPoint y: 250, distance: 173.0
click at [83, 165] on div "const submitNotification = handleSubmit ( async (values) => { try { await creat…" at bounding box center [215, 117] width 304 height 95
click at [147, 148] on div "const submitNotification = handleSubmit ( async (values) => { try { await creat…" at bounding box center [215, 117] width 304 height 95
click at [149, 139] on code "const submitNotification = handleSubmit ( async (values) => { try { await creat…" at bounding box center [198, 117] width 261 height 84
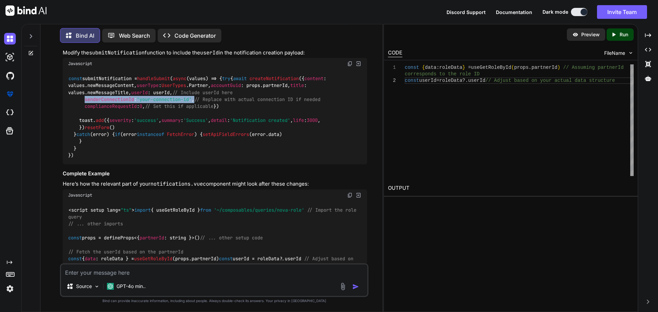
drag, startPoint x: 200, startPoint y: 133, endPoint x: 84, endPoint y: 132, distance: 115.6
click at [84, 132] on code "const submitNotification = handleSubmit ( async (values) => { try { await creat…" at bounding box center [198, 117] width 261 height 84
drag, startPoint x: 128, startPoint y: 124, endPoint x: 84, endPoint y: 126, distance: 43.9
click at [84, 126] on code "const submitNotification = handleSubmit ( async (values) => { try { await creat…" at bounding box center [198, 117] width 261 height 84
drag, startPoint x: 150, startPoint y: 141, endPoint x: 84, endPoint y: 140, distance: 65.8
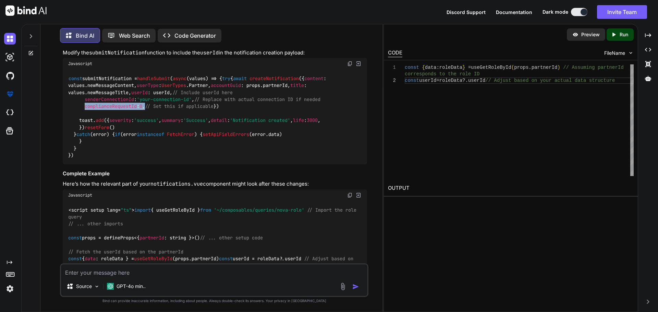
click at [84, 140] on code "const submitNotification = handleSubmit ( async (values) => { try { await creat…" at bounding box center [198, 117] width 261 height 84
drag, startPoint x: 126, startPoint y: 127, endPoint x: 86, endPoint y: 127, distance: 40.1
click at [86, 127] on code "const submitNotification = handleSubmit ( async (values) => { try { await creat…" at bounding box center [198, 117] width 261 height 84
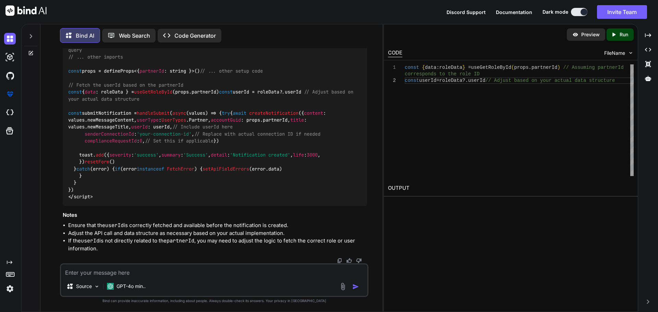
scroll to position [938, 0]
drag, startPoint x: 249, startPoint y: 109, endPoint x: 62, endPoint y: 109, distance: 187.2
click at [62, 109] on div "You Bind AI To pass the userId from the roles file to the notifications.vue com…" at bounding box center [214, 155] width 307 height 215
drag, startPoint x: 126, startPoint y: 158, endPoint x: 83, endPoint y: 160, distance: 42.9
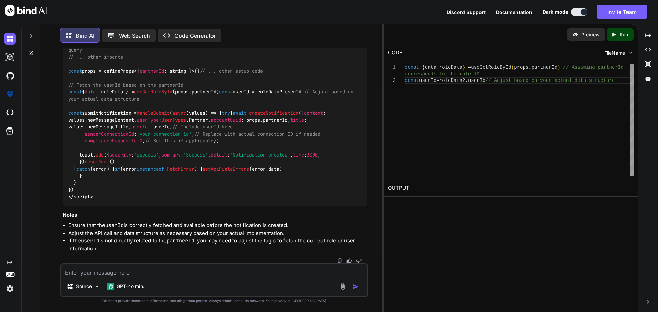
click at [83, 160] on code "<script setup lang= "ts" > import { useGetRoleById } from '~/composables/querie…" at bounding box center [213, 120] width 291 height 161
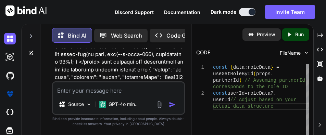
scroll to position [1956, 0]
